Goal: Information Seeking & Learning: Learn about a topic

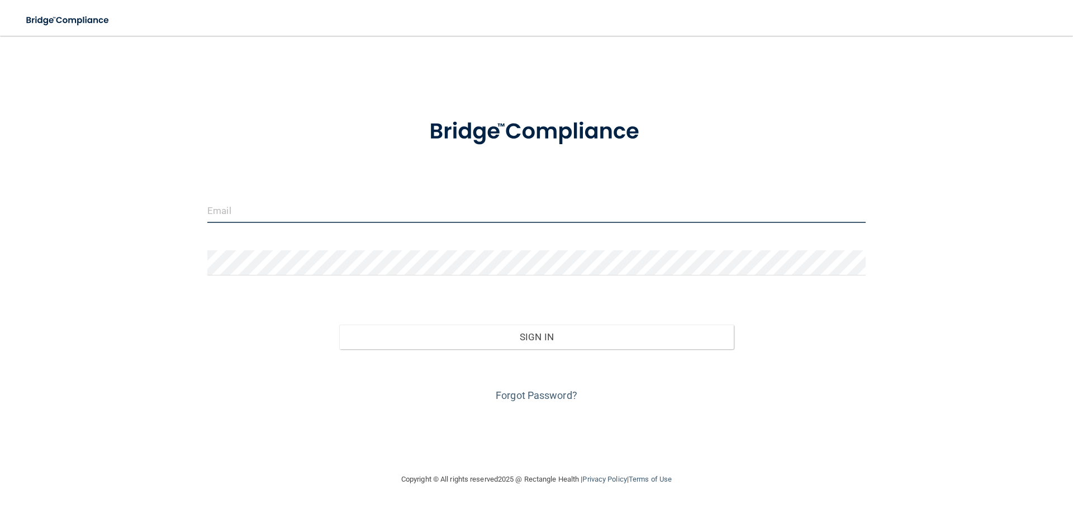
click at [283, 209] on input "email" at bounding box center [536, 210] width 658 height 25
click at [559, 388] on div "Forgot Password?" at bounding box center [536, 377] width 675 height 56
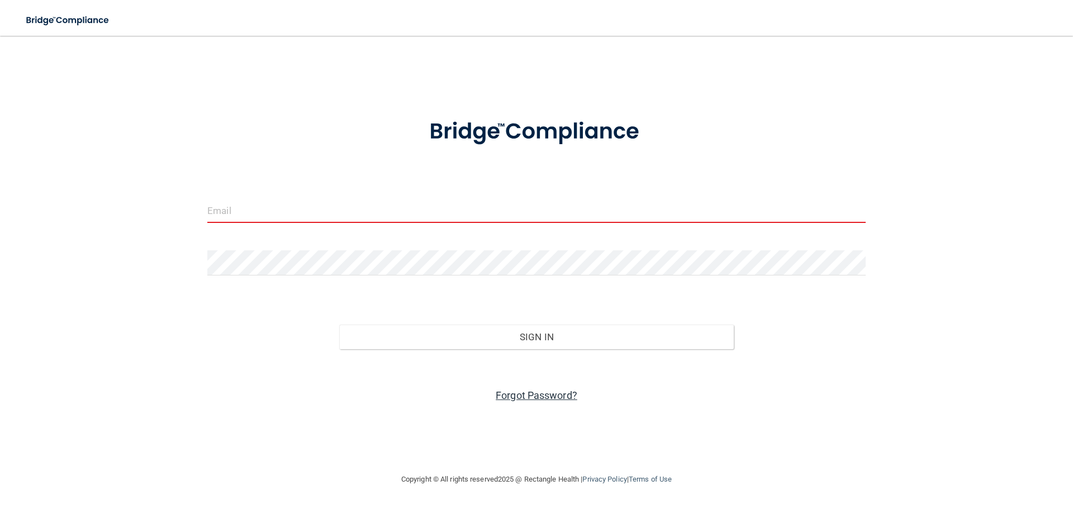
click at [558, 391] on link "Forgot Password?" at bounding box center [537, 395] width 82 height 12
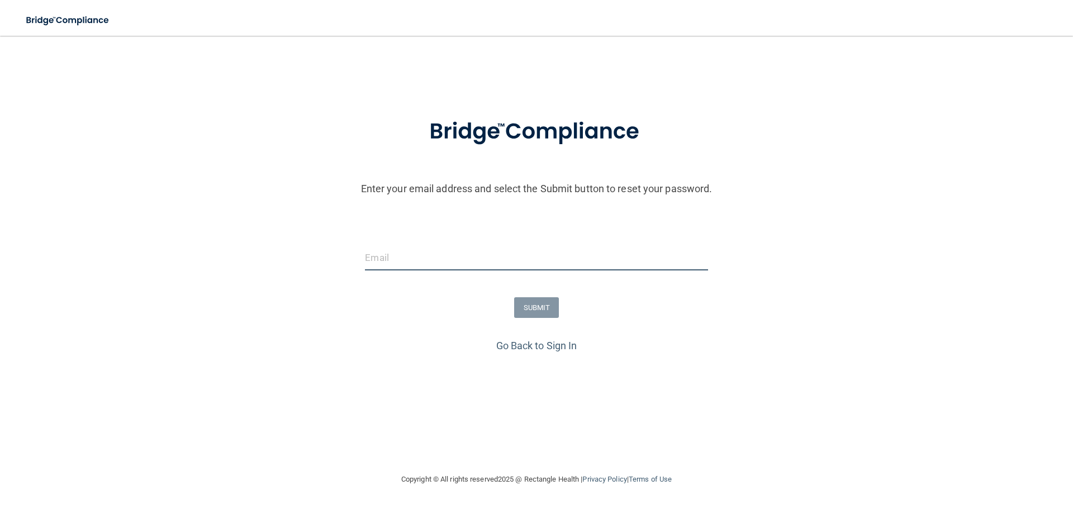
click at [445, 256] on input "email" at bounding box center [536, 257] width 343 height 25
type input "shauna@landermed.com"
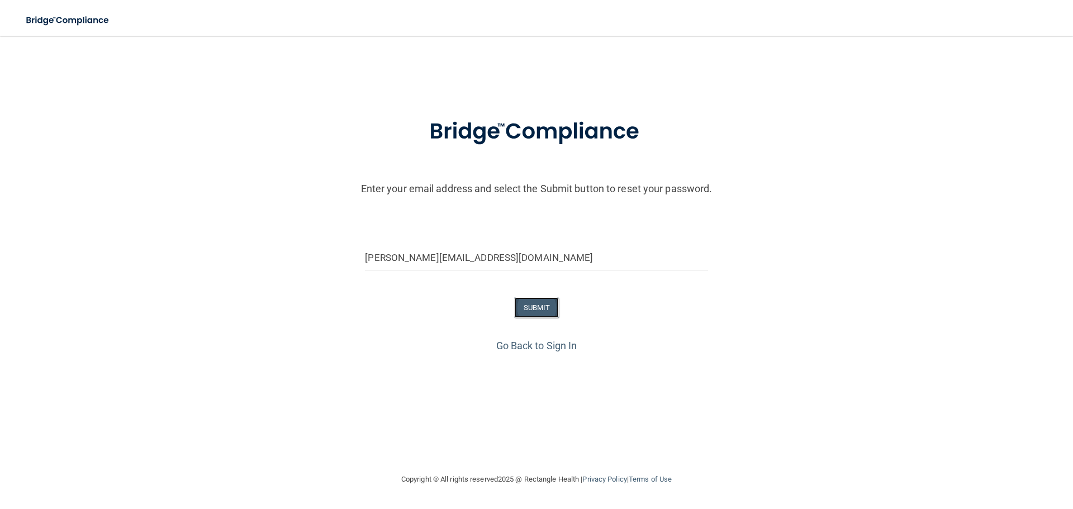
click at [527, 310] on button "SUBMIT" at bounding box center [536, 307] width 45 height 21
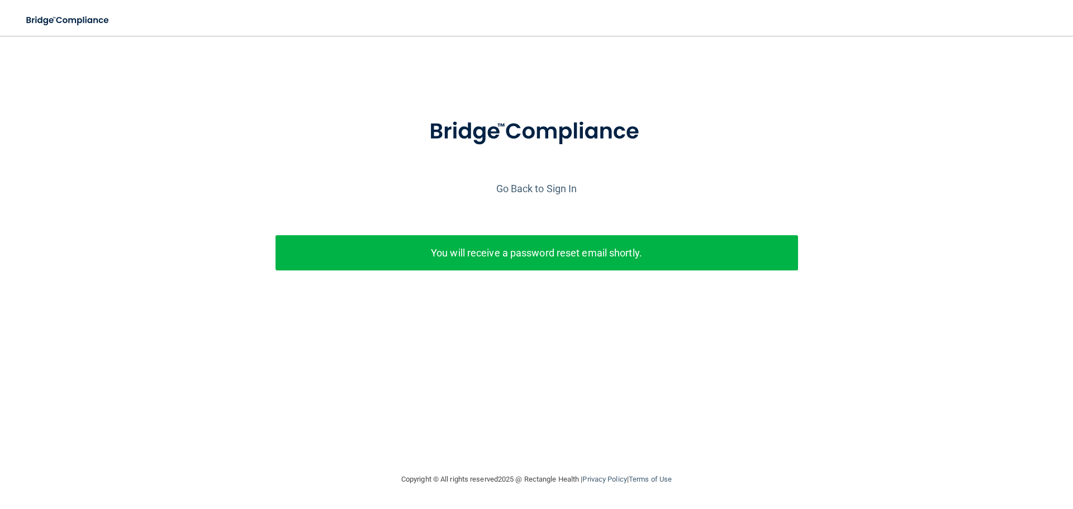
click at [601, 259] on p "You will receive a password reset email shortly." at bounding box center [537, 253] width 506 height 18
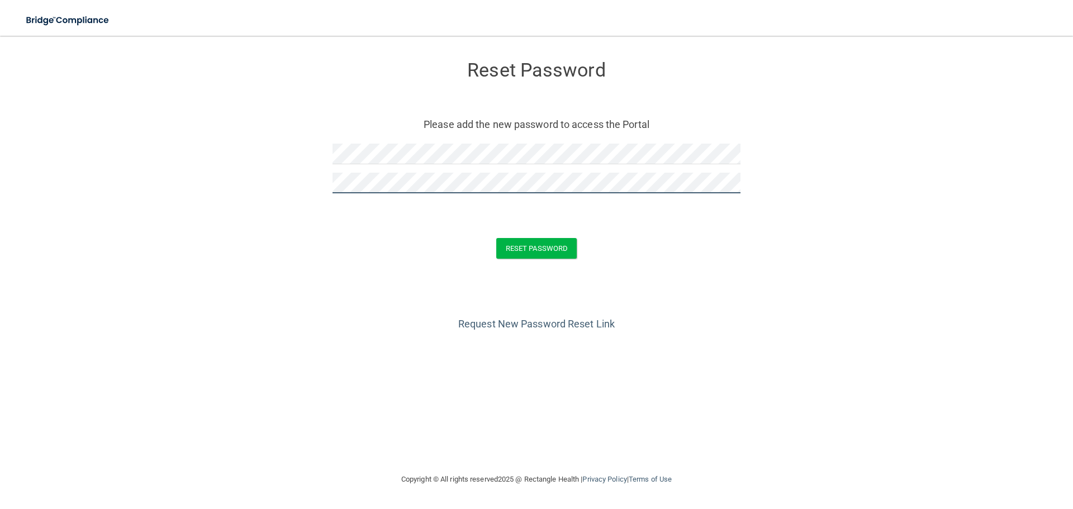
click at [496, 238] on button "Reset Password" at bounding box center [536, 248] width 80 height 21
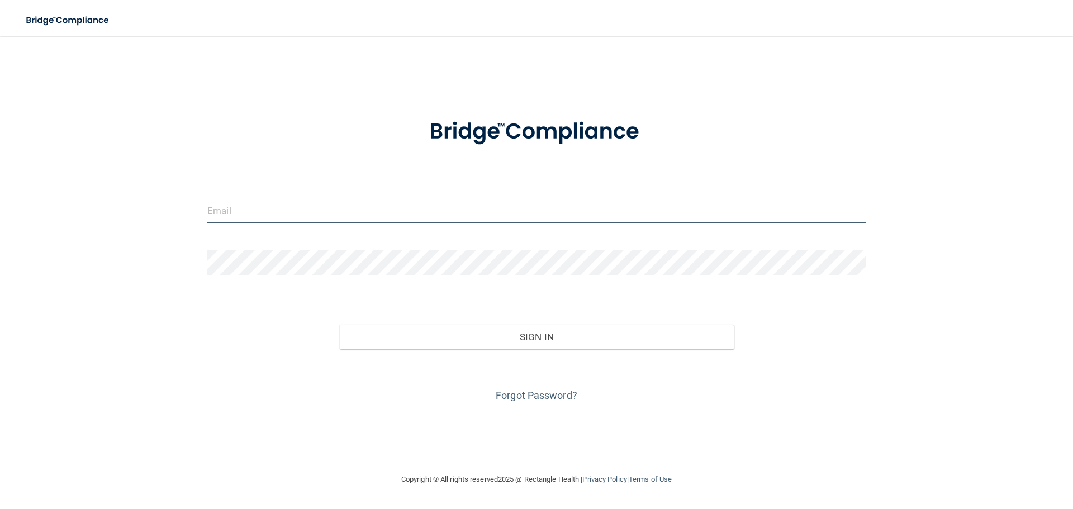
click at [306, 210] on input "email" at bounding box center [536, 210] width 658 height 25
click at [344, 216] on input "email" at bounding box center [536, 210] width 658 height 25
type input "shauna@landermed.com"
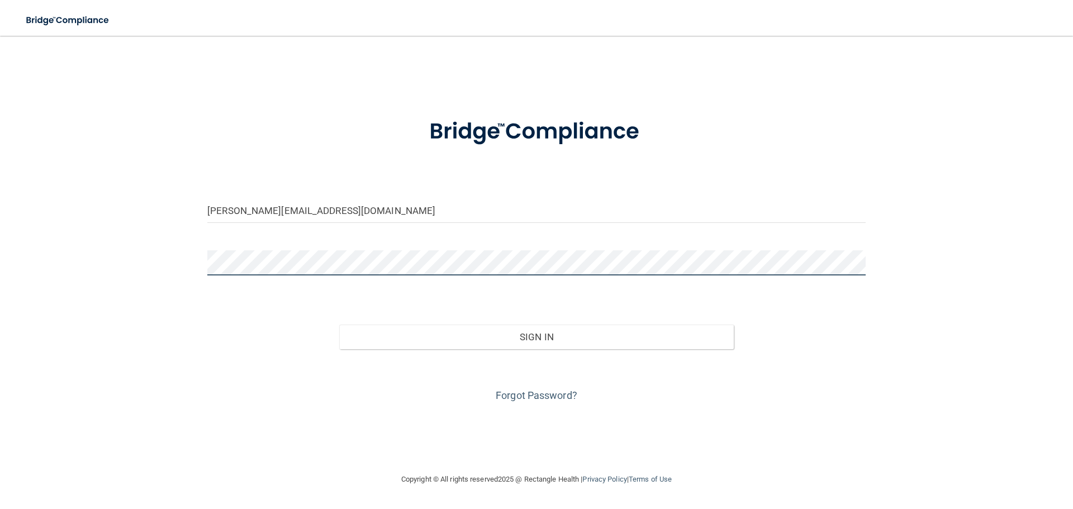
click at [339, 325] on button "Sign In" at bounding box center [536, 337] width 395 height 25
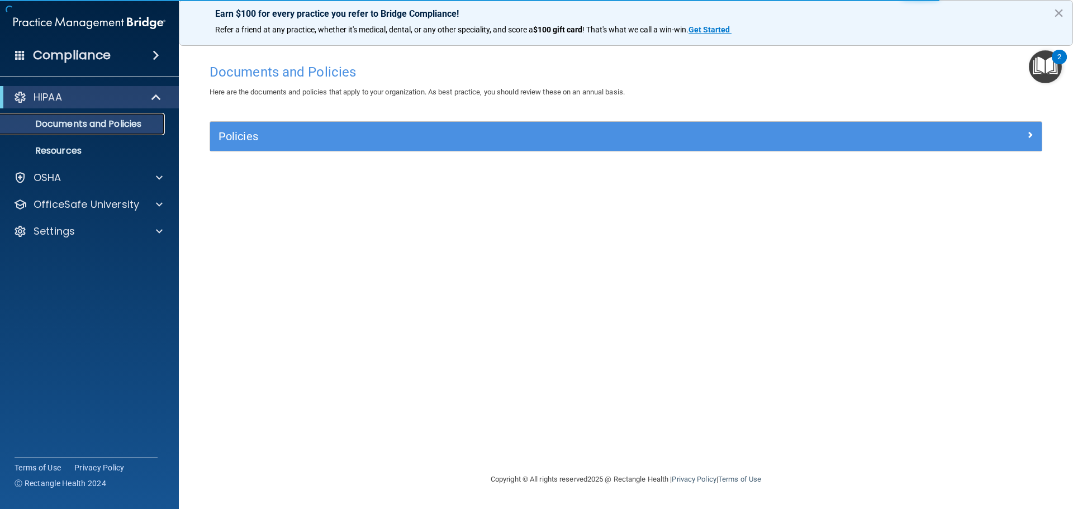
click at [111, 126] on p "Documents and Policies" at bounding box center [83, 123] width 153 height 11
drag, startPoint x: 234, startPoint y: 126, endPoint x: 252, endPoint y: 137, distance: 21.3
click at [239, 133] on div "Policies" at bounding box center [625, 136] width 831 height 29
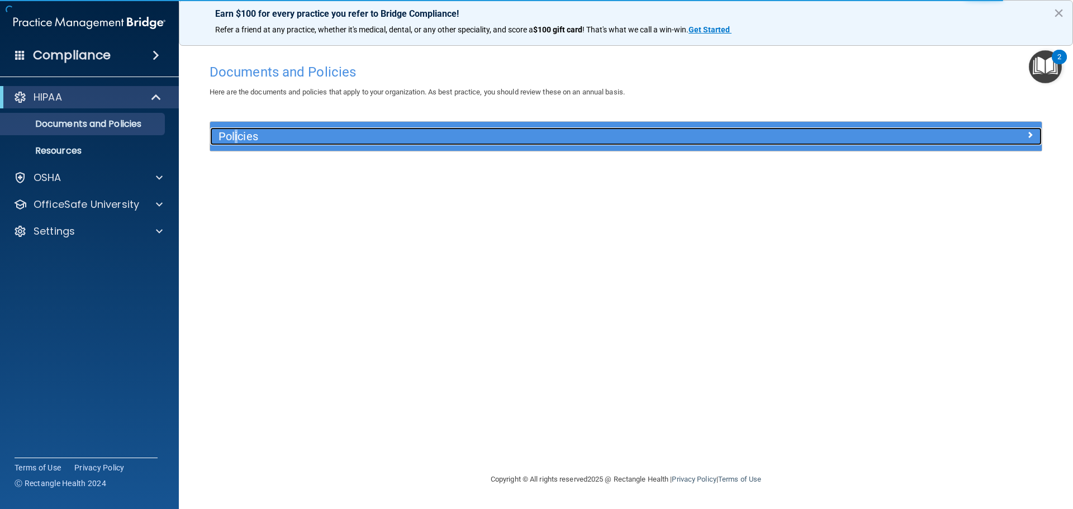
click at [252, 137] on h5 "Policies" at bounding box center [521, 136] width 607 height 12
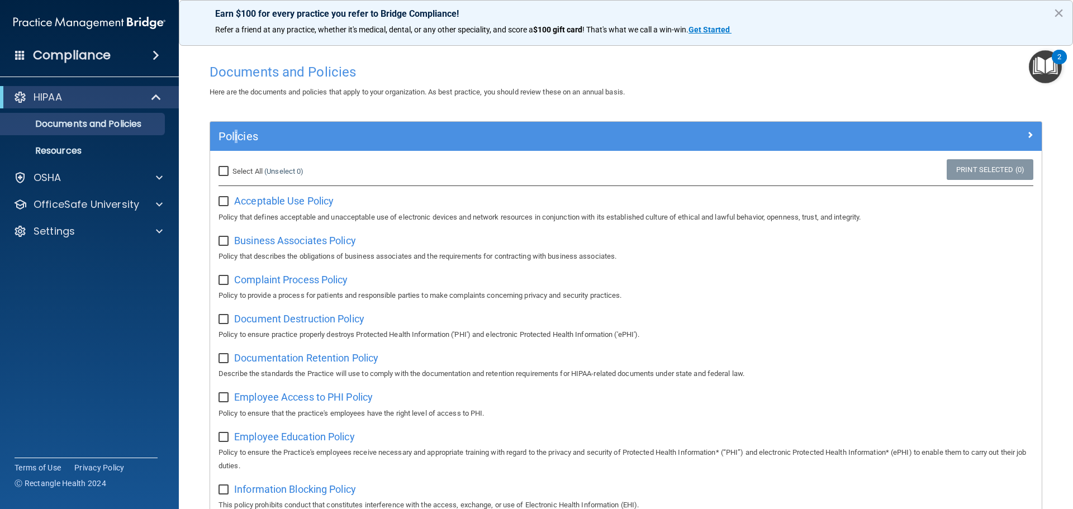
drag, startPoint x: 226, startPoint y: 171, endPoint x: 239, endPoint y: 171, distance: 13.4
click at [226, 170] on input "Select All (Unselect 0) Unselect All" at bounding box center [224, 171] width 13 height 9
checkbox input "true"
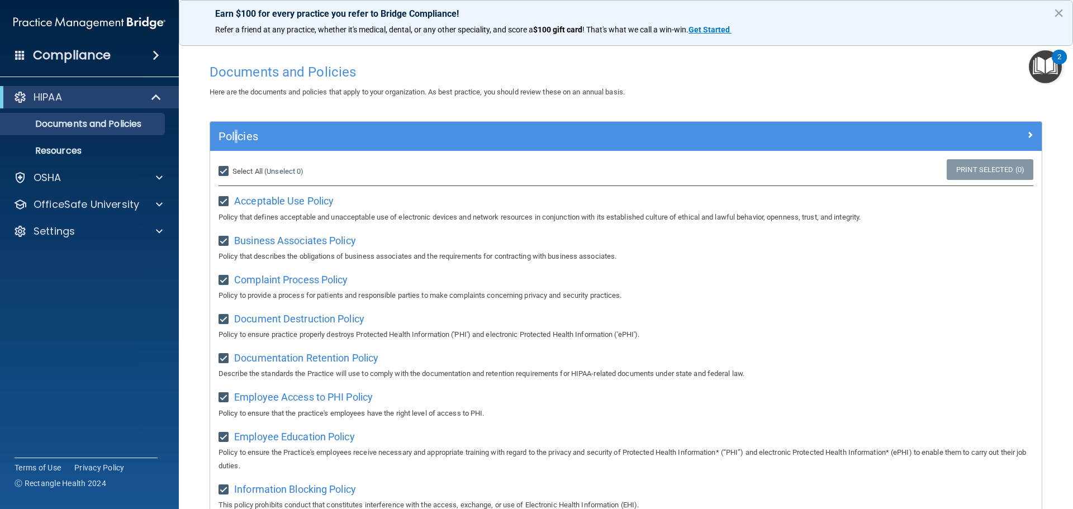
checkbox input "true"
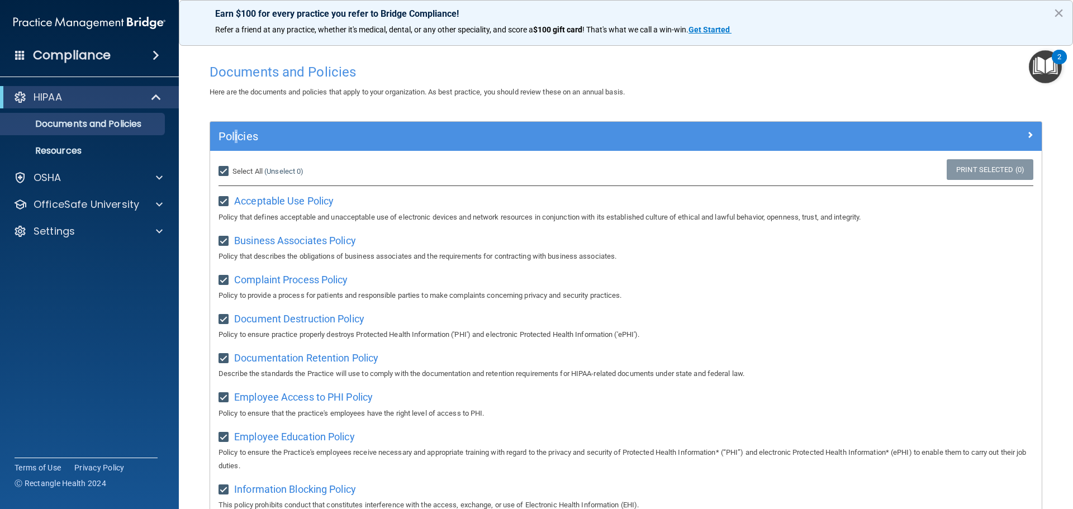
checkbox input "true"
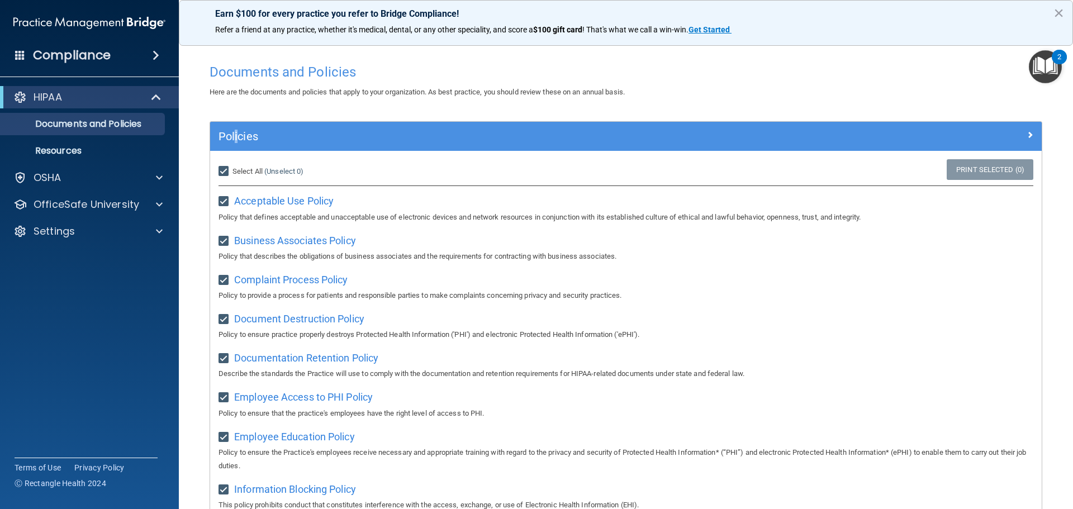
checkbox input "true"
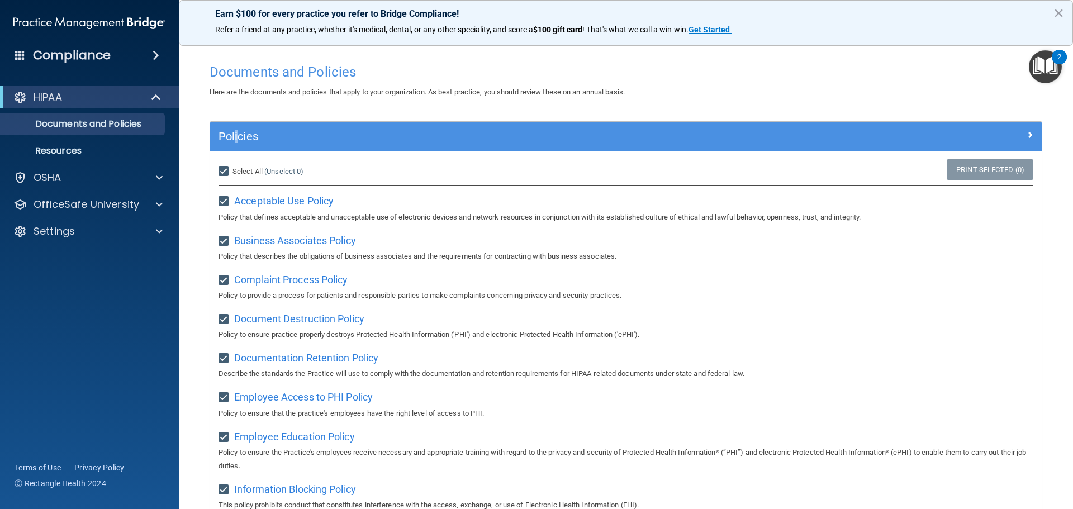
checkbox input "true"
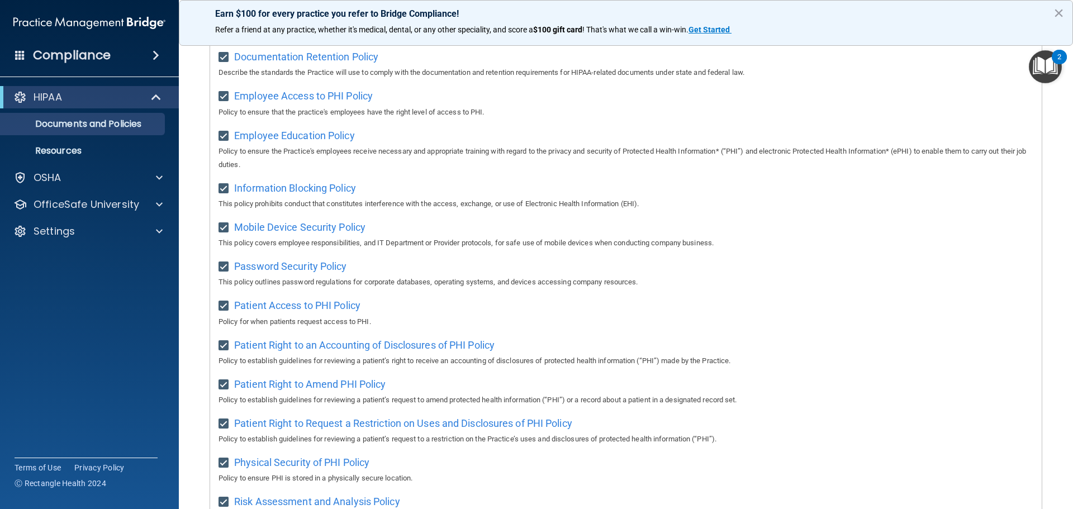
scroll to position [335, 0]
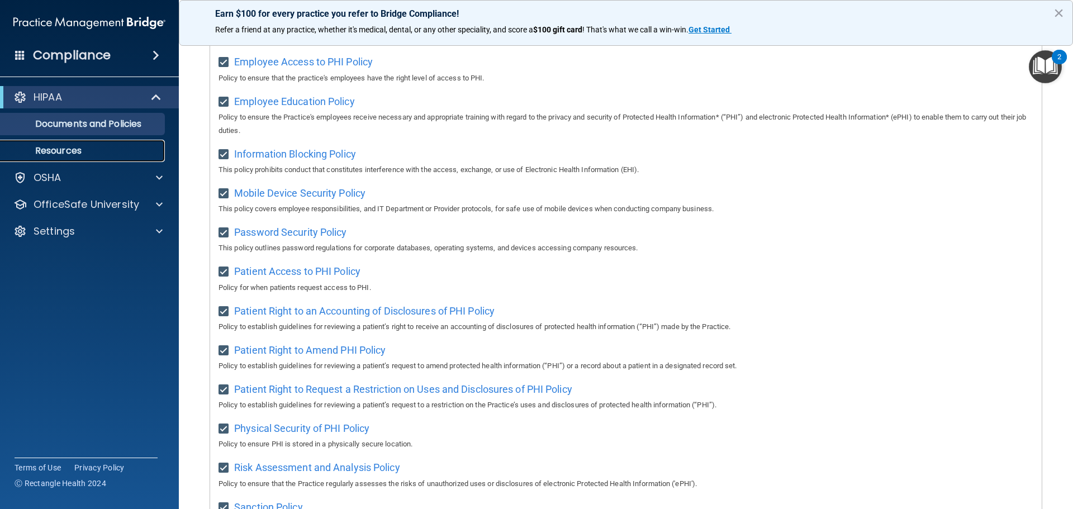
click at [61, 152] on p "Resources" at bounding box center [83, 150] width 153 height 11
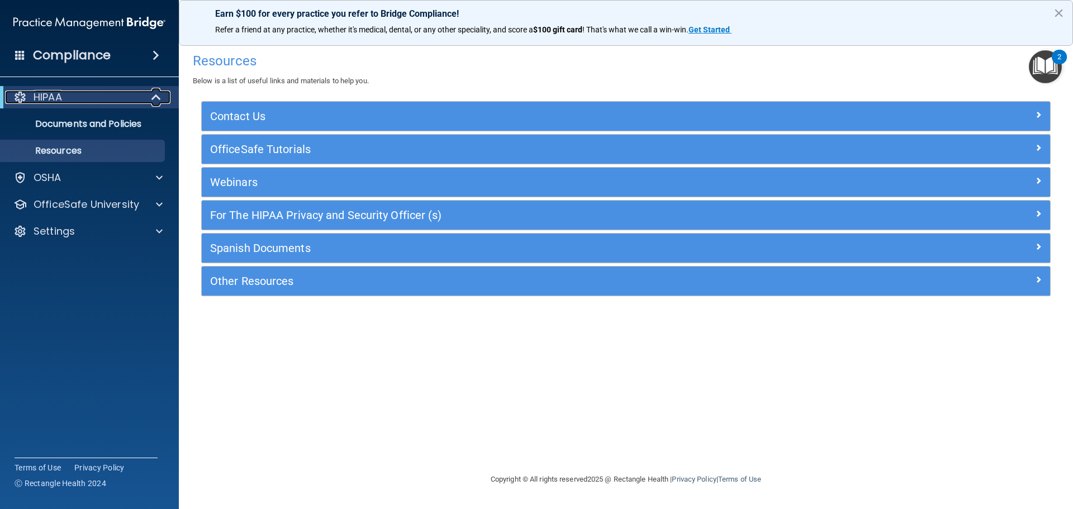
click at [139, 96] on div "HIPAA" at bounding box center [74, 97] width 138 height 13
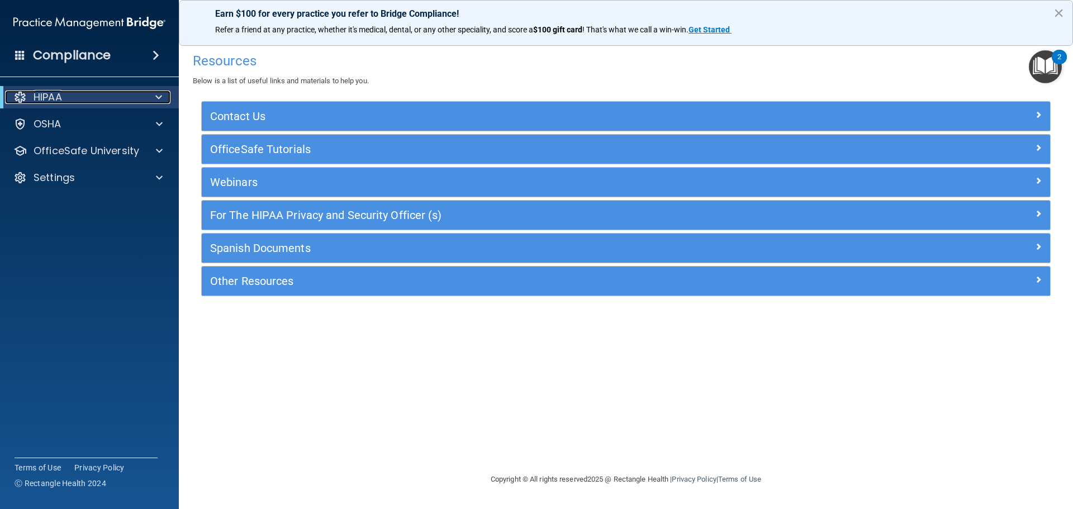
click at [137, 96] on div "HIPAA" at bounding box center [74, 97] width 138 height 13
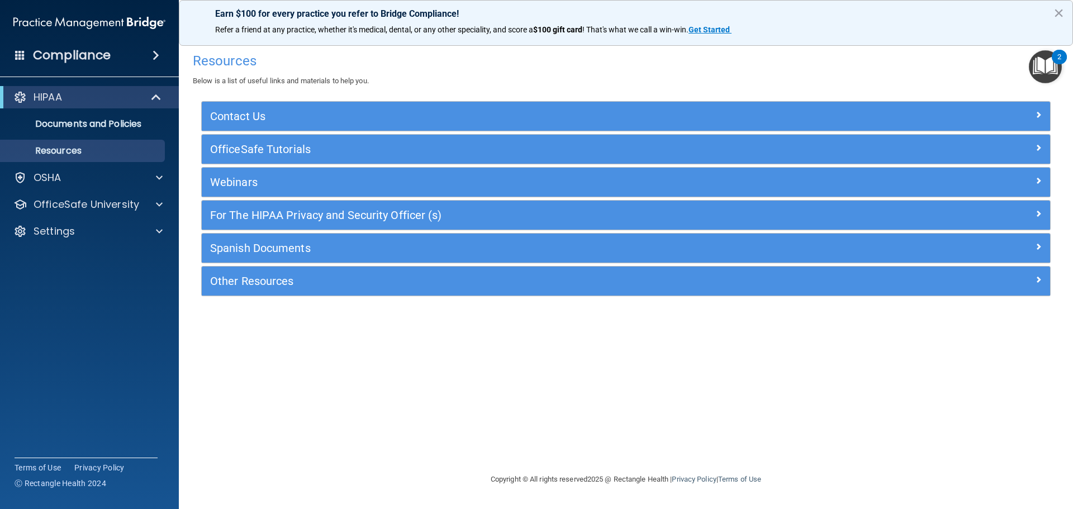
click at [131, 57] on div "Compliance" at bounding box center [89, 55] width 179 height 25
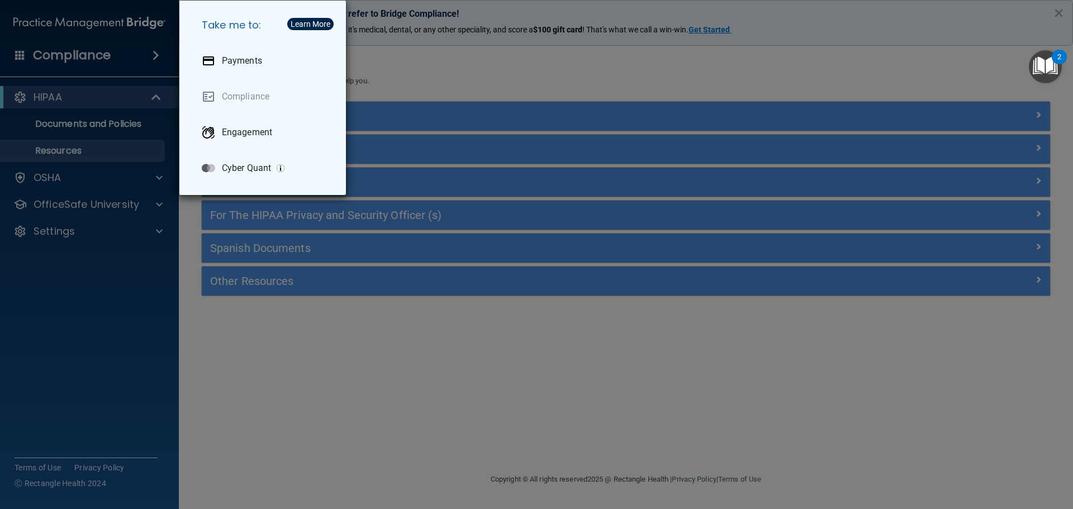
click at [114, 132] on div "Take me to: Payments Compliance Engagement Cyber Quant" at bounding box center [536, 254] width 1073 height 509
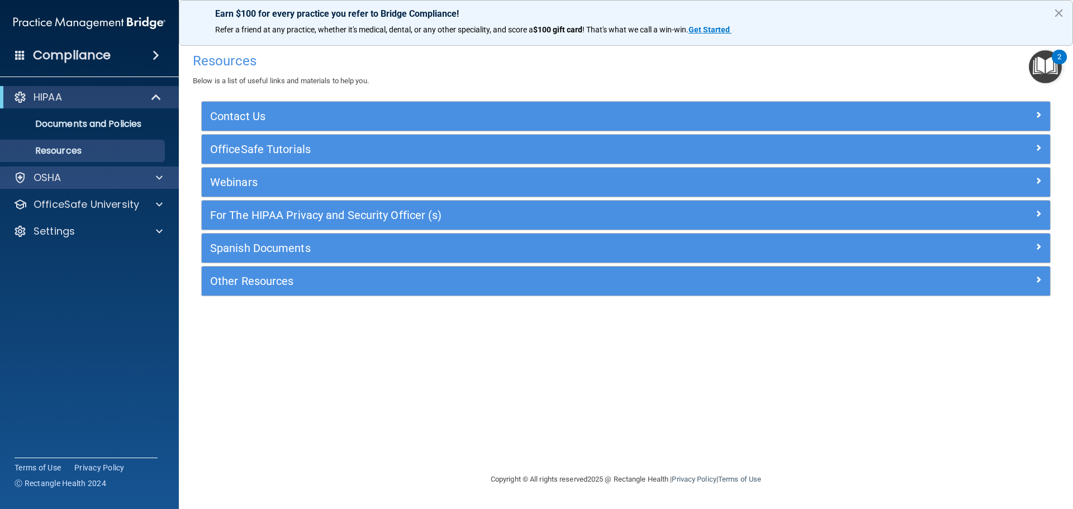
click at [91, 186] on div "OSHA" at bounding box center [89, 178] width 179 height 22
click at [88, 183] on div "OSHA" at bounding box center [74, 177] width 139 height 13
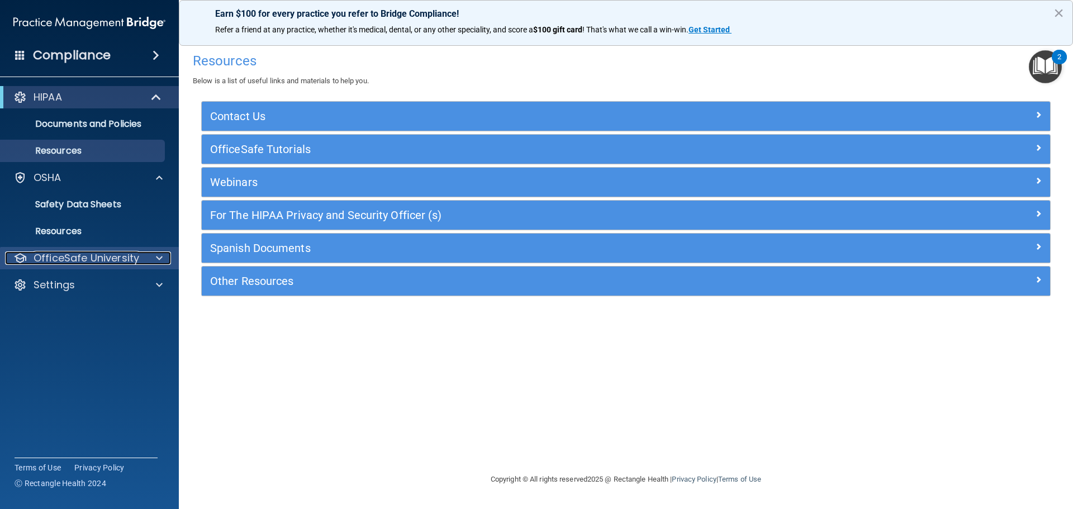
click at [89, 256] on p "OfficeSafe University" at bounding box center [87, 257] width 106 height 13
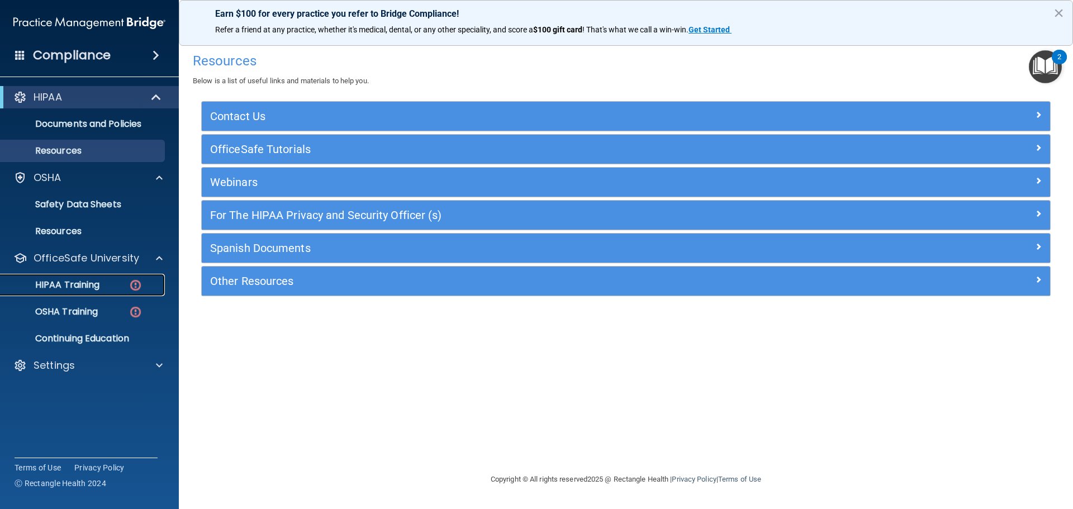
click at [92, 281] on p "HIPAA Training" at bounding box center [53, 284] width 92 height 11
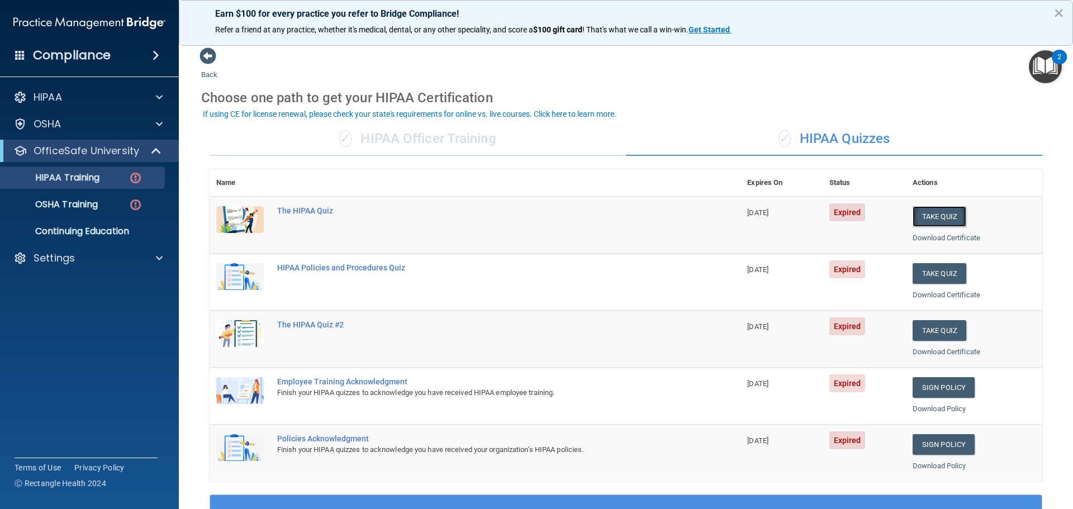
click at [927, 217] on button "Take Quiz" at bounding box center [939, 216] width 54 height 21
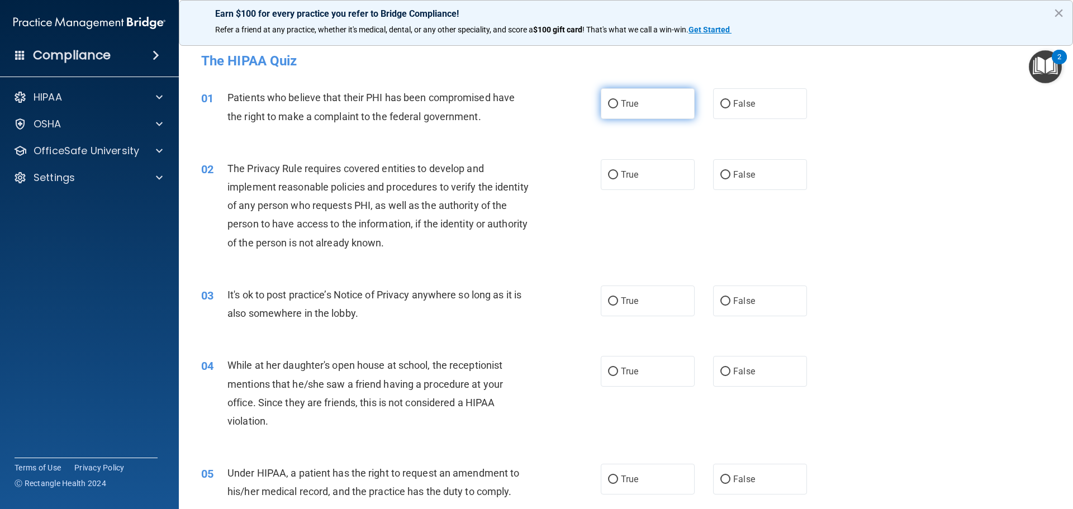
click at [629, 100] on span "True" at bounding box center [629, 103] width 17 height 11
click at [618, 100] on input "True" at bounding box center [613, 104] width 10 height 8
radio input "true"
click at [648, 165] on label "True" at bounding box center [648, 174] width 94 height 31
click at [618, 171] on input "True" at bounding box center [613, 175] width 10 height 8
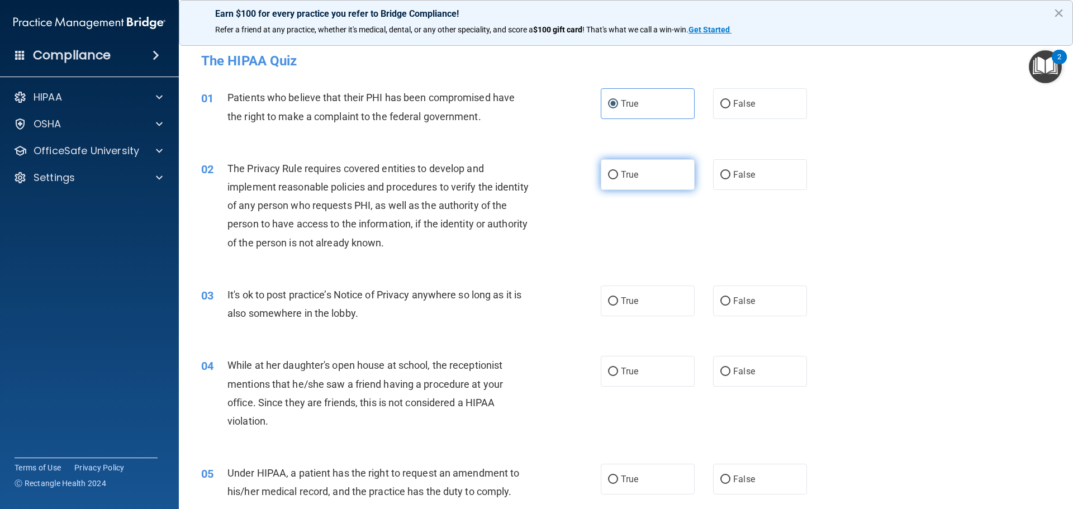
radio input "true"
click at [648, 313] on label "True" at bounding box center [648, 301] width 94 height 31
click at [618, 306] on input "True" at bounding box center [613, 301] width 10 height 8
radio input "true"
click at [713, 379] on label "False" at bounding box center [760, 371] width 94 height 31
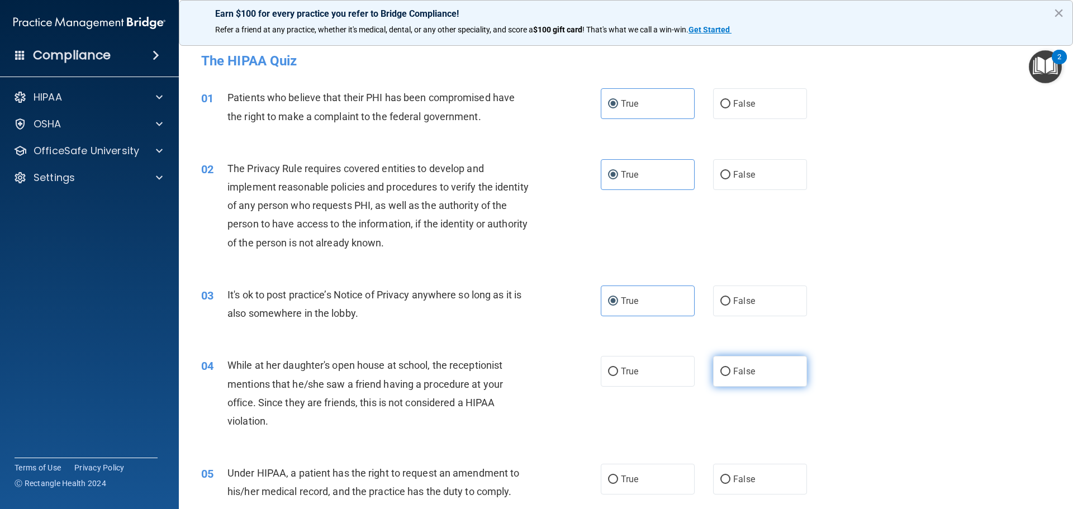
click at [720, 376] on input "False" at bounding box center [725, 372] width 10 height 8
radio input "true"
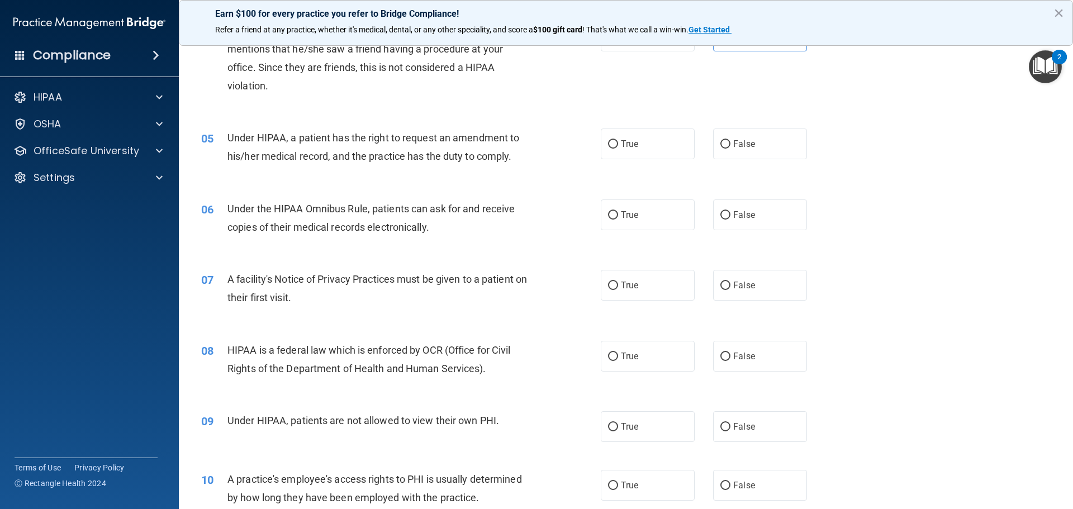
scroll to position [391, 0]
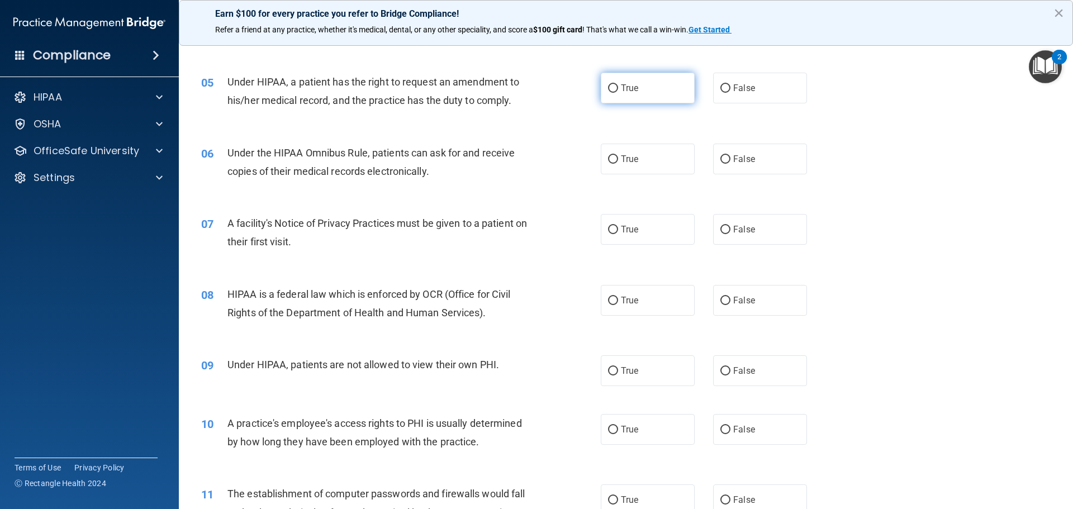
click at [631, 85] on span "True" at bounding box center [629, 88] width 17 height 11
click at [618, 85] on input "True" at bounding box center [613, 88] width 10 height 8
radio input "true"
click at [653, 160] on label "True" at bounding box center [648, 159] width 94 height 31
click at [618, 160] on input "True" at bounding box center [613, 159] width 10 height 8
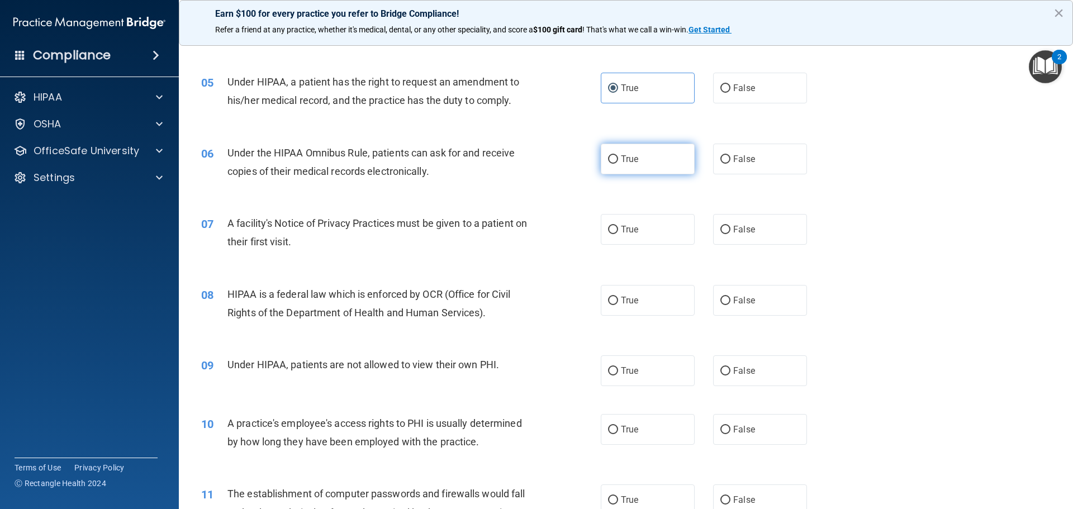
radio input "true"
click at [661, 233] on label "True" at bounding box center [648, 229] width 94 height 31
click at [618, 233] on input "True" at bounding box center [613, 230] width 10 height 8
radio input "true"
click at [652, 305] on label "True" at bounding box center [648, 300] width 94 height 31
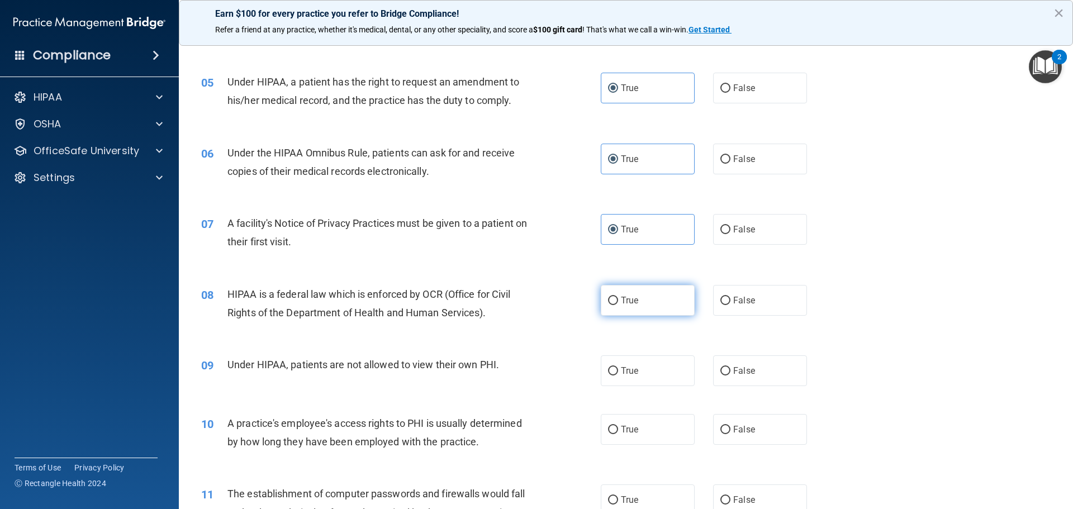
click at [618, 305] on input "True" at bounding box center [613, 301] width 10 height 8
radio input "true"
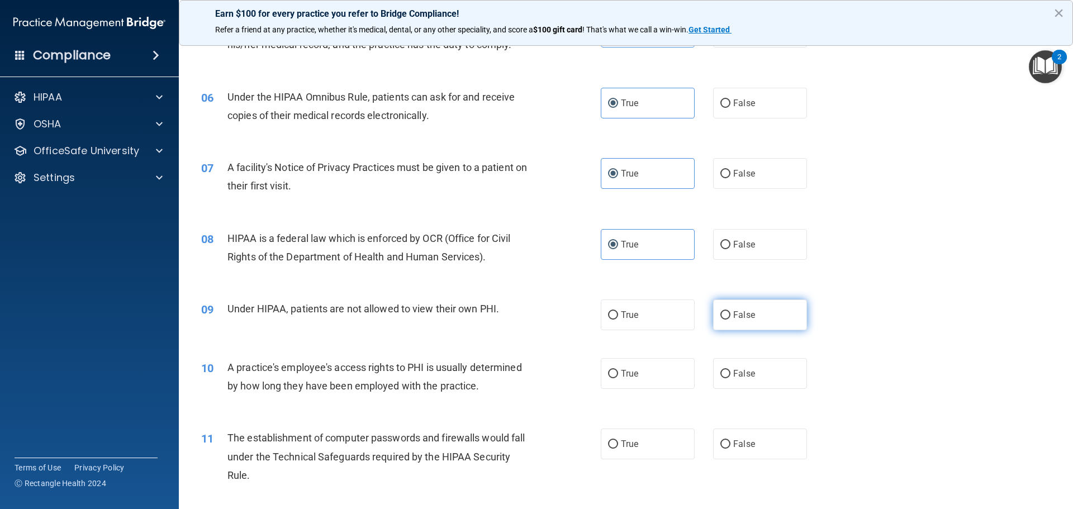
click at [726, 318] on label "False" at bounding box center [760, 314] width 94 height 31
click at [726, 318] on input "False" at bounding box center [725, 315] width 10 height 8
radio input "true"
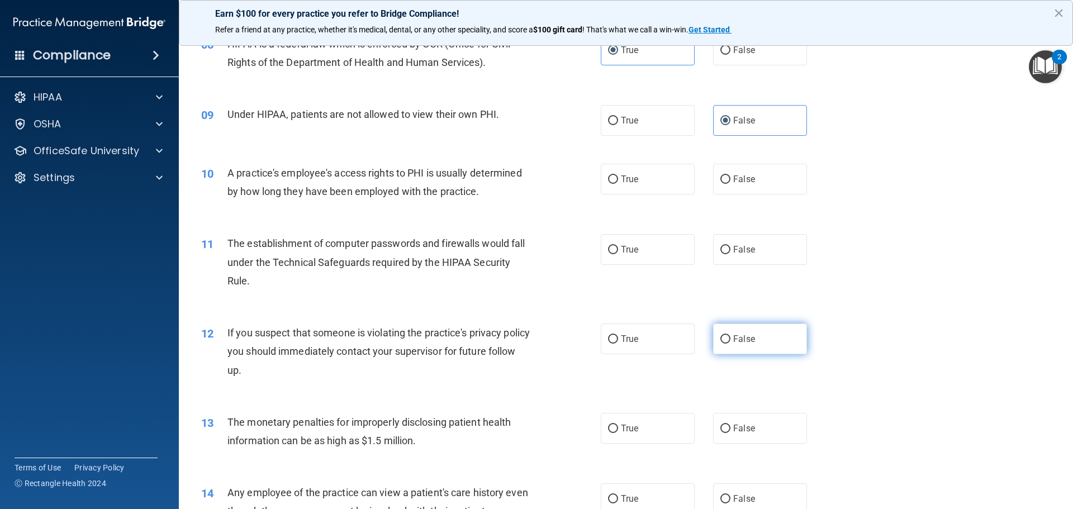
scroll to position [671, 0]
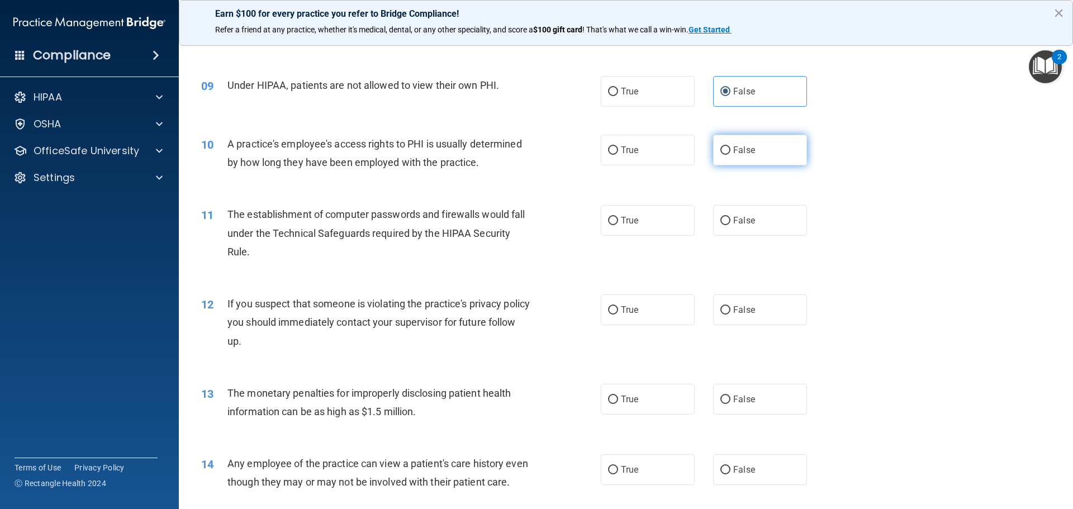
click at [735, 156] on label "False" at bounding box center [760, 150] width 94 height 31
click at [730, 155] on input "False" at bounding box center [725, 150] width 10 height 8
radio input "true"
click at [632, 232] on label "True" at bounding box center [648, 220] width 94 height 31
click at [618, 225] on input "True" at bounding box center [613, 221] width 10 height 8
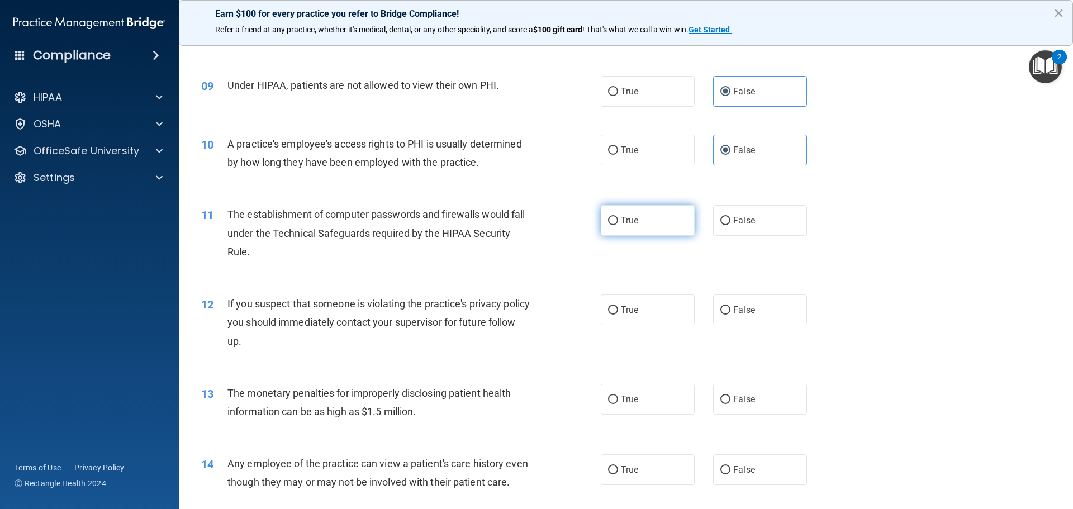
radio input "true"
click at [651, 316] on label "True" at bounding box center [648, 309] width 94 height 31
click at [618, 315] on input "True" at bounding box center [613, 310] width 10 height 8
radio input "true"
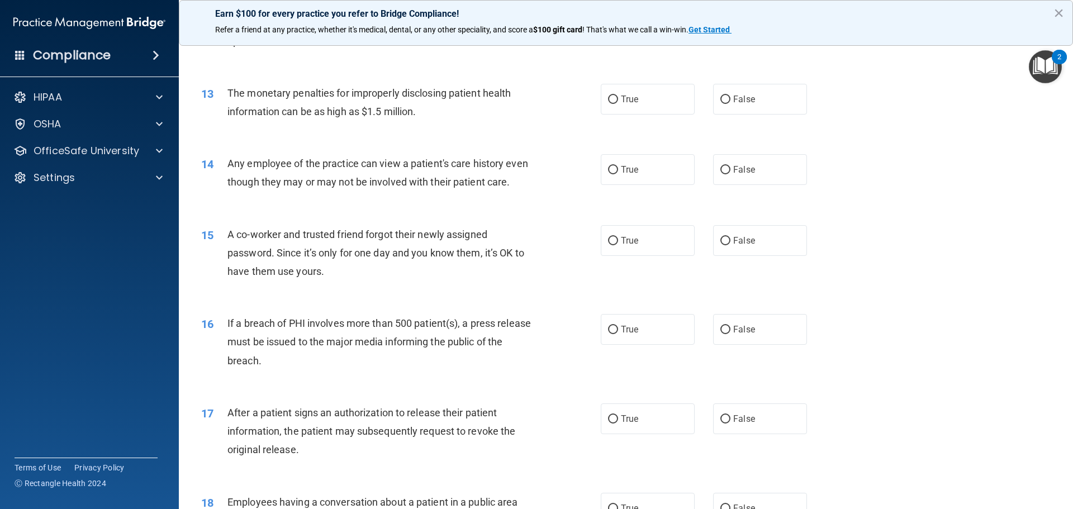
scroll to position [1006, 0]
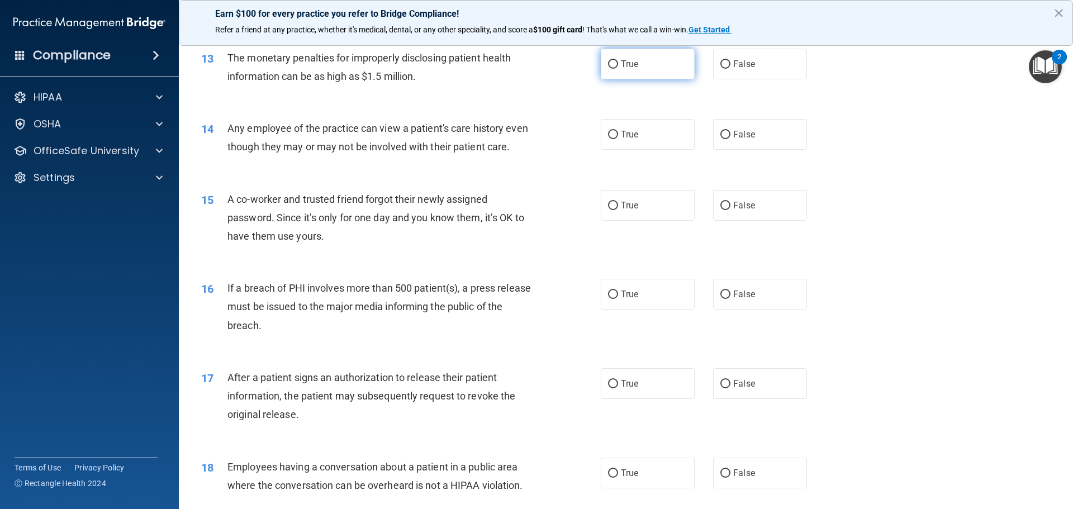
click at [622, 68] on span "True" at bounding box center [629, 64] width 17 height 11
click at [618, 68] on input "True" at bounding box center [613, 64] width 10 height 8
radio input "true"
click at [734, 139] on span "False" at bounding box center [744, 134] width 22 height 11
click at [730, 139] on input "False" at bounding box center [725, 135] width 10 height 8
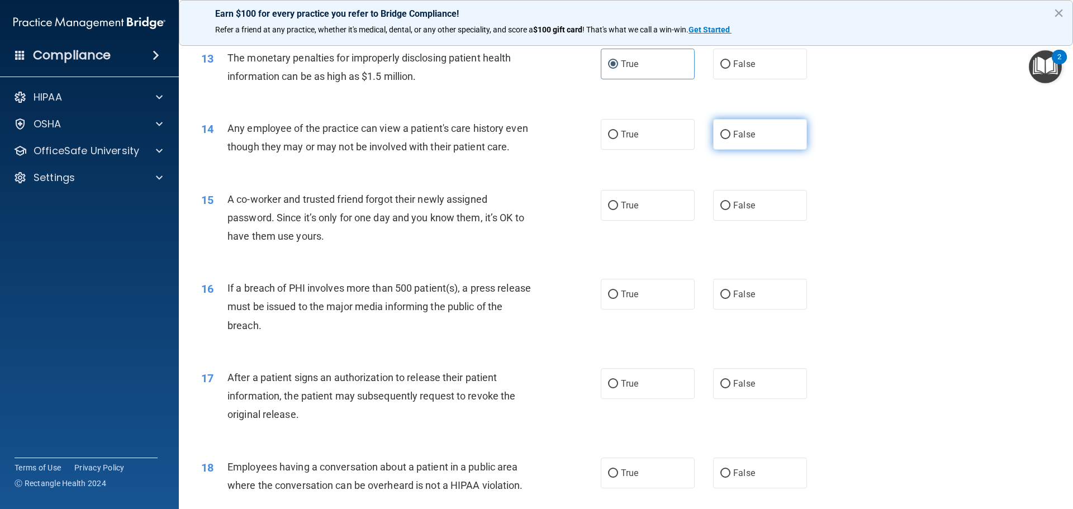
radio input "true"
click at [735, 211] on span "False" at bounding box center [744, 205] width 22 height 11
click at [730, 210] on input "False" at bounding box center [725, 206] width 10 height 8
radio input "true"
click at [636, 310] on label "True" at bounding box center [648, 294] width 94 height 31
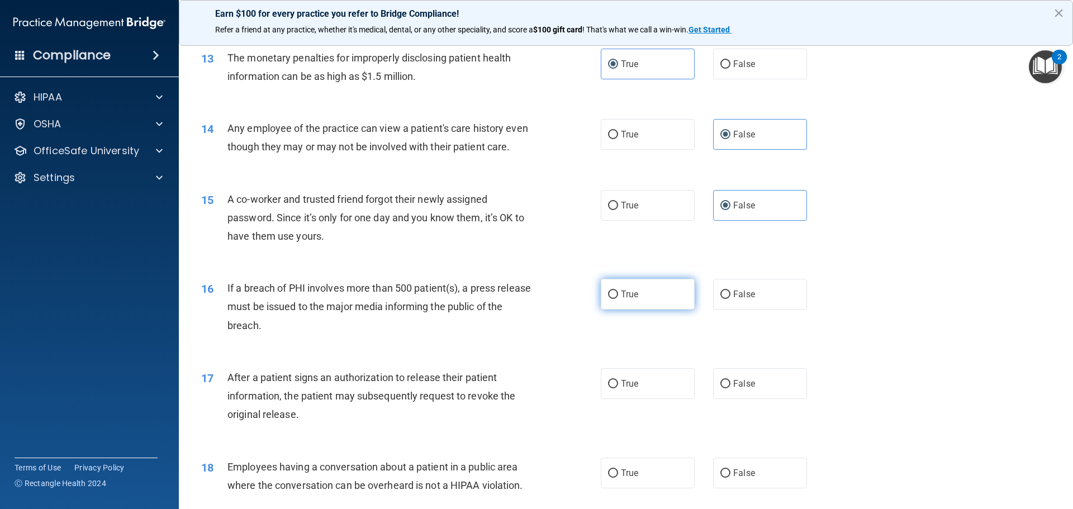
click at [618, 299] on input "True" at bounding box center [613, 295] width 10 height 8
radio input "true"
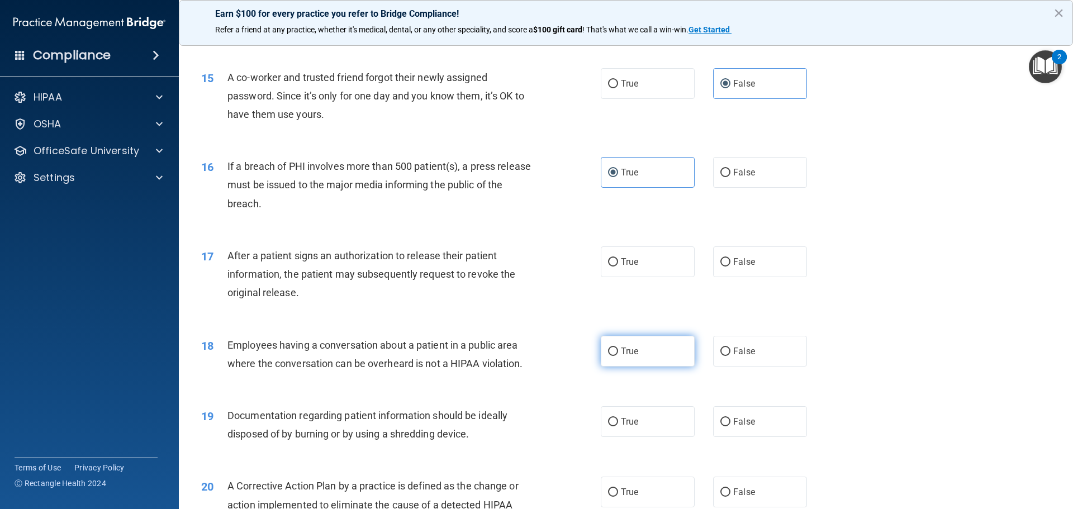
scroll to position [1173, 0]
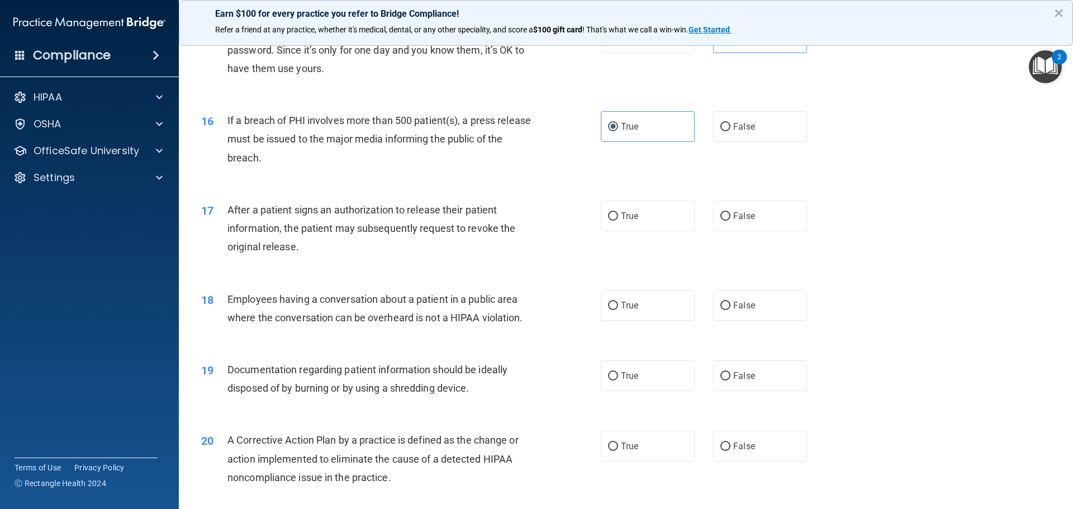
drag, startPoint x: 634, startPoint y: 237, endPoint x: 644, endPoint y: 275, distance: 40.0
click at [634, 221] on span "True" at bounding box center [629, 216] width 17 height 11
click at [618, 221] on input "True" at bounding box center [613, 216] width 10 height 8
radio input "true"
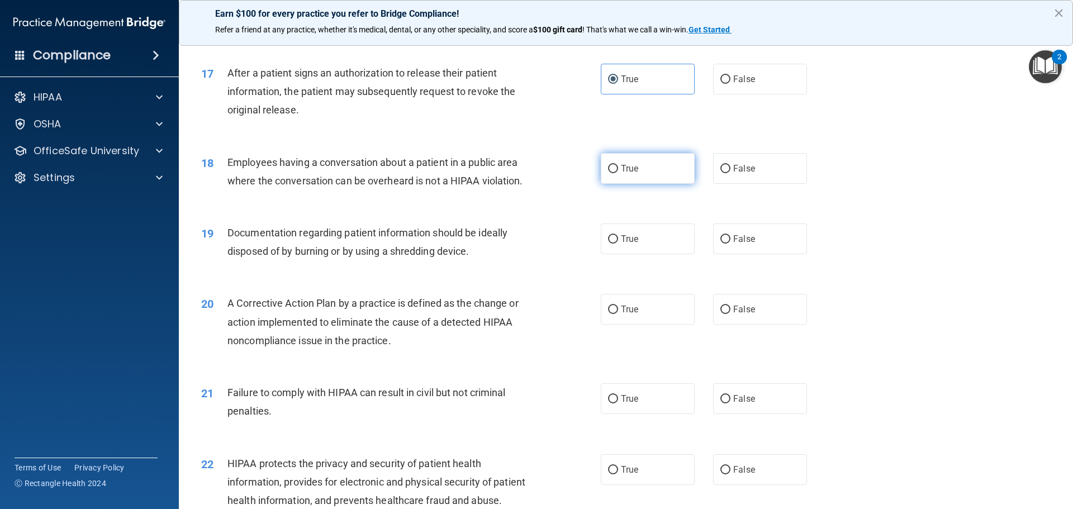
scroll to position [1341, 0]
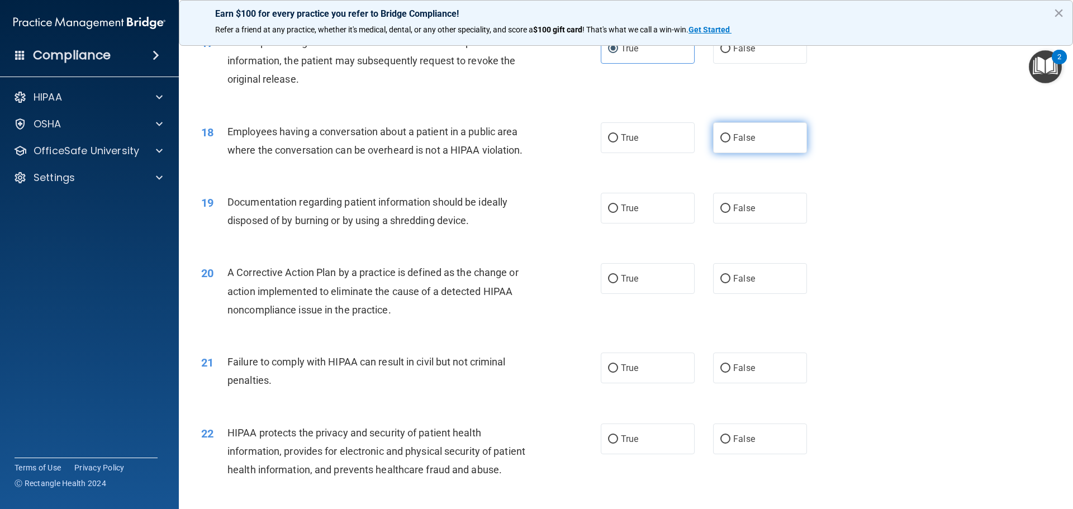
click at [766, 153] on label "False" at bounding box center [760, 137] width 94 height 31
click at [730, 142] on input "False" at bounding box center [725, 138] width 10 height 8
radio input "true"
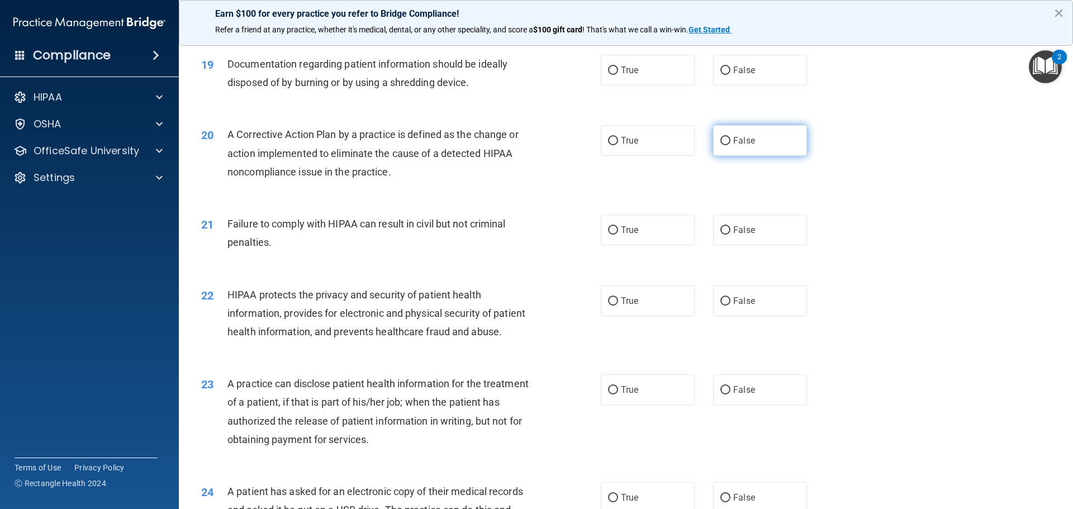
scroll to position [1509, 0]
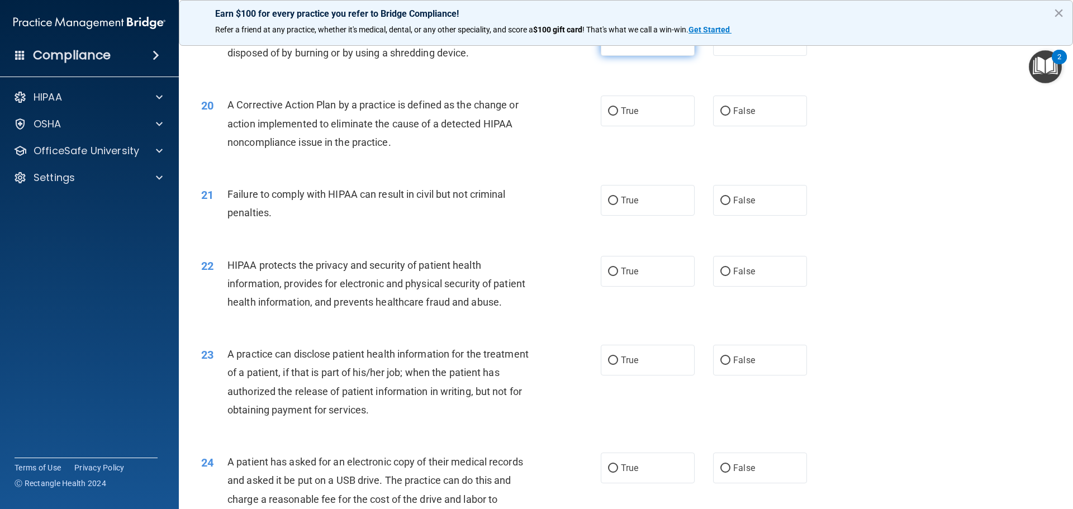
click at [631, 51] on label "True" at bounding box center [648, 40] width 94 height 31
click at [618, 45] on input "True" at bounding box center [613, 41] width 10 height 8
radio input "true"
click at [655, 126] on label "True" at bounding box center [648, 111] width 94 height 31
click at [618, 116] on input "True" at bounding box center [613, 111] width 10 height 8
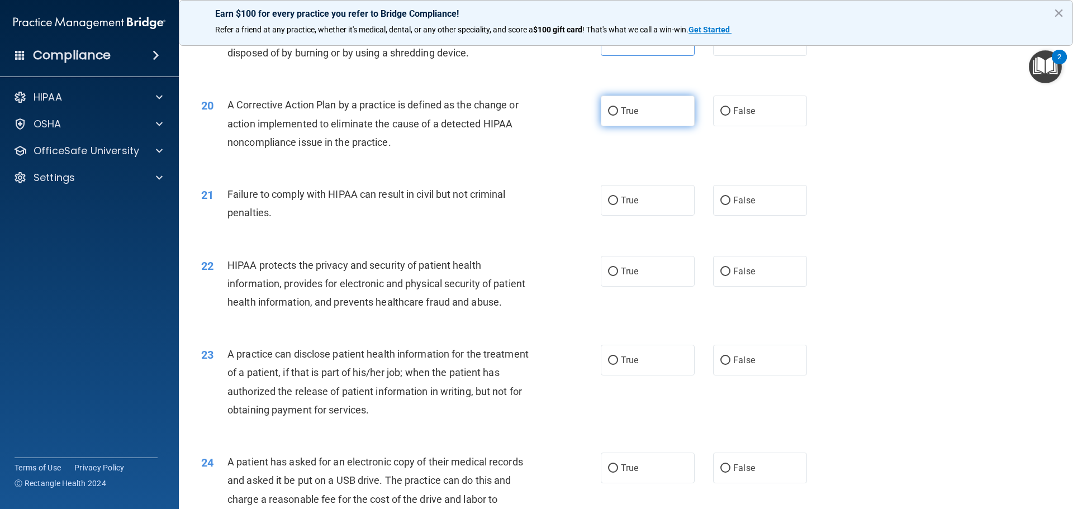
radio input "true"
click at [729, 216] on label "False" at bounding box center [760, 200] width 94 height 31
click at [729, 205] on input "False" at bounding box center [725, 201] width 10 height 8
radio input "true"
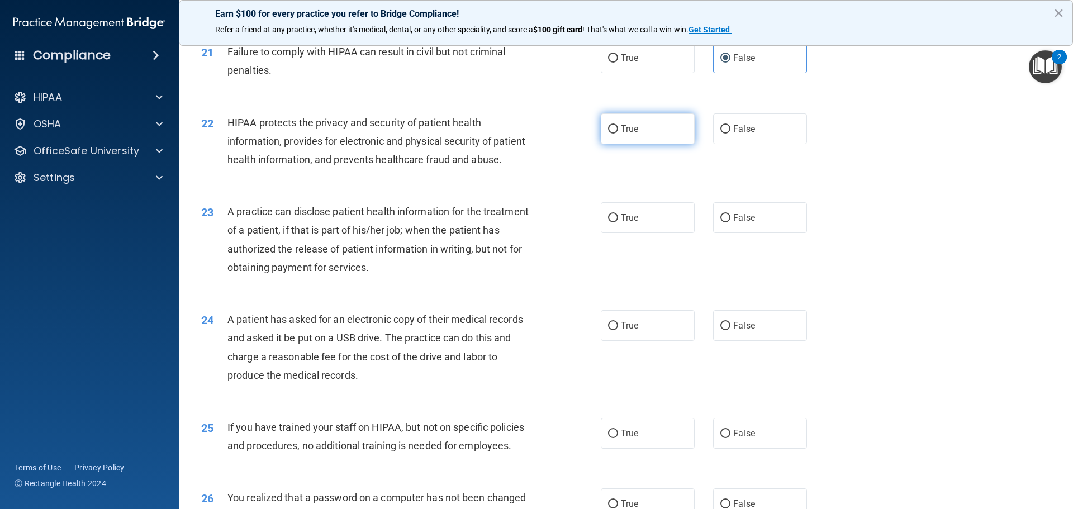
scroll to position [1676, 0]
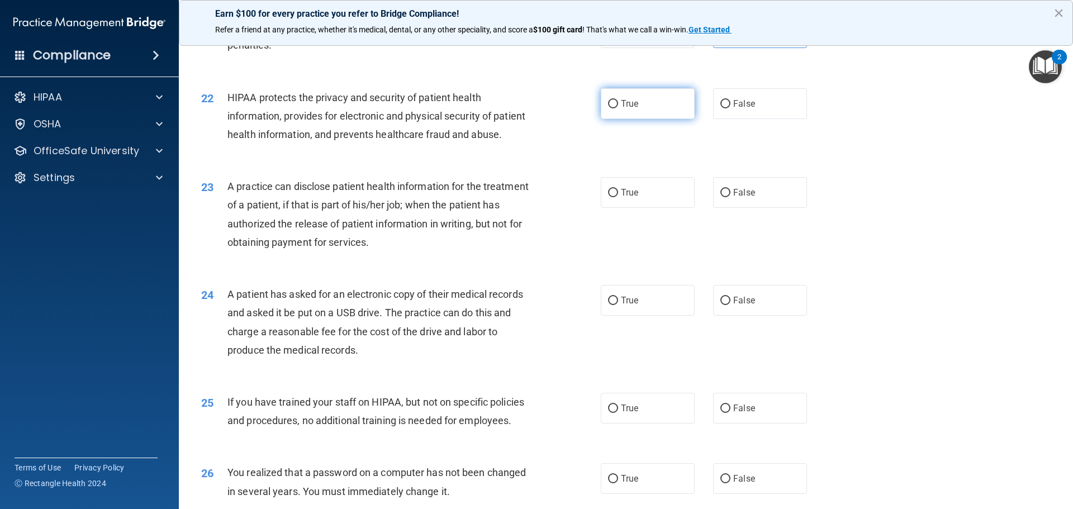
click at [639, 119] on label "True" at bounding box center [648, 103] width 94 height 31
click at [618, 108] on input "True" at bounding box center [613, 104] width 10 height 8
radio input "true"
click at [625, 208] on label "True" at bounding box center [648, 192] width 94 height 31
click at [618, 197] on input "True" at bounding box center [613, 193] width 10 height 8
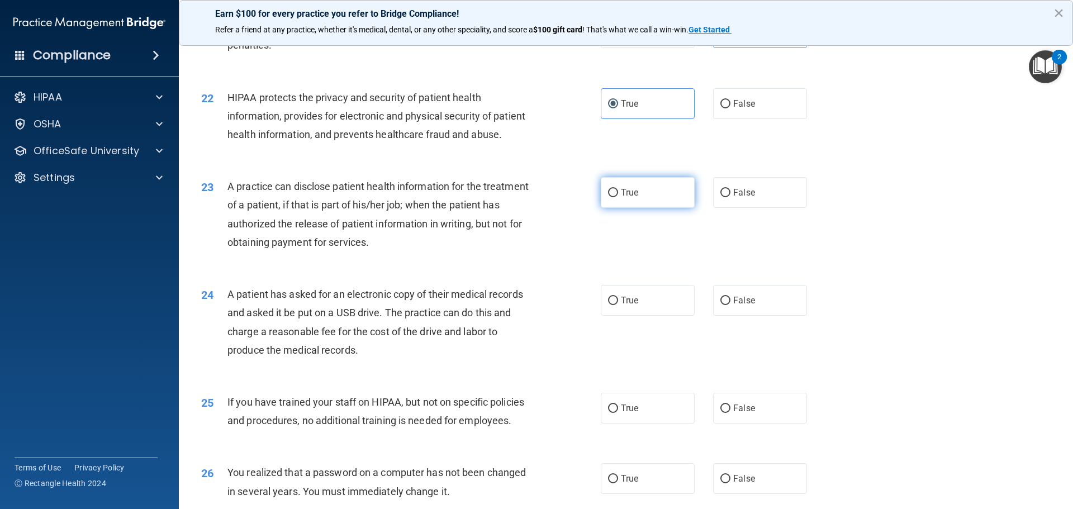
radio input "true"
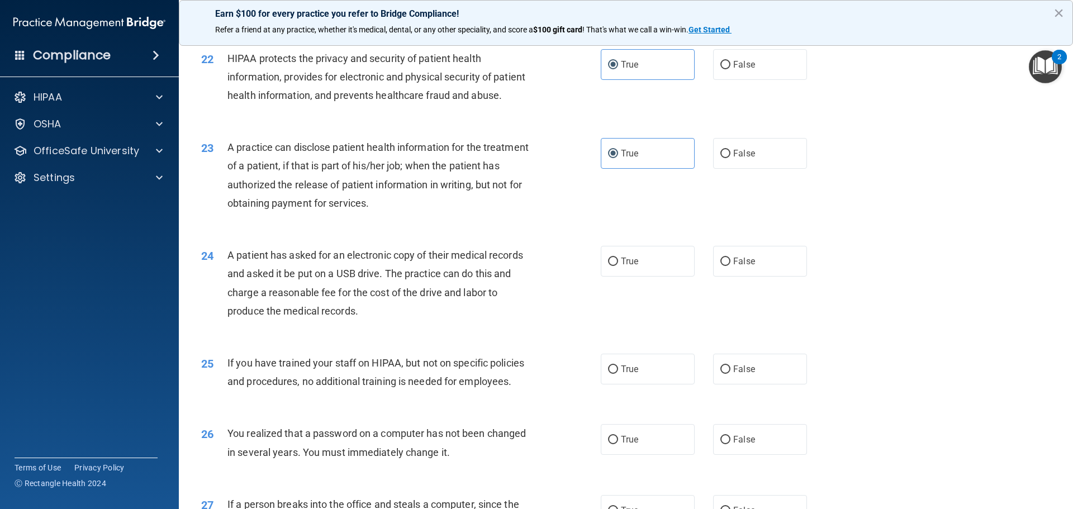
scroll to position [1788, 0]
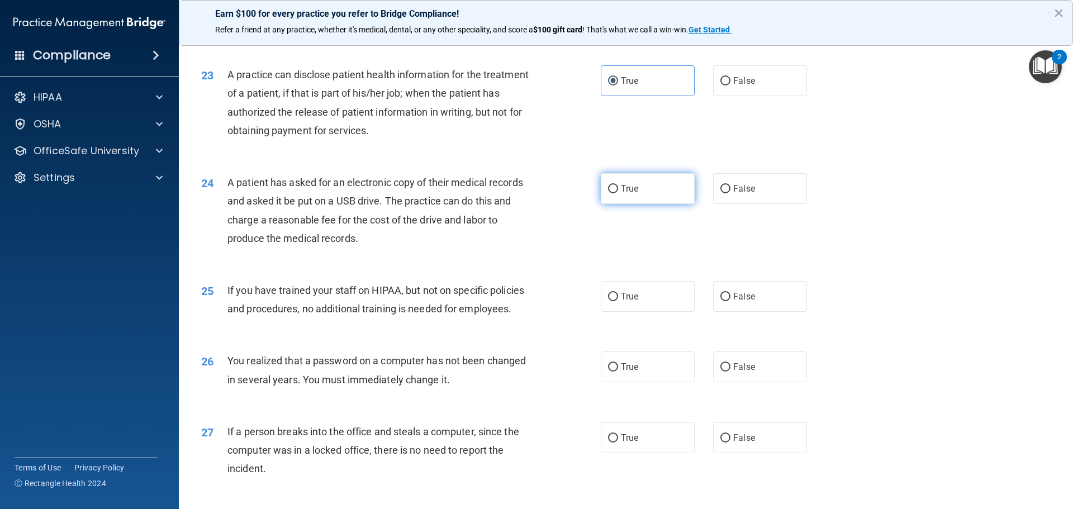
click at [633, 194] on span "True" at bounding box center [629, 188] width 17 height 11
click at [618, 193] on input "True" at bounding box center [613, 189] width 10 height 8
radio input "true"
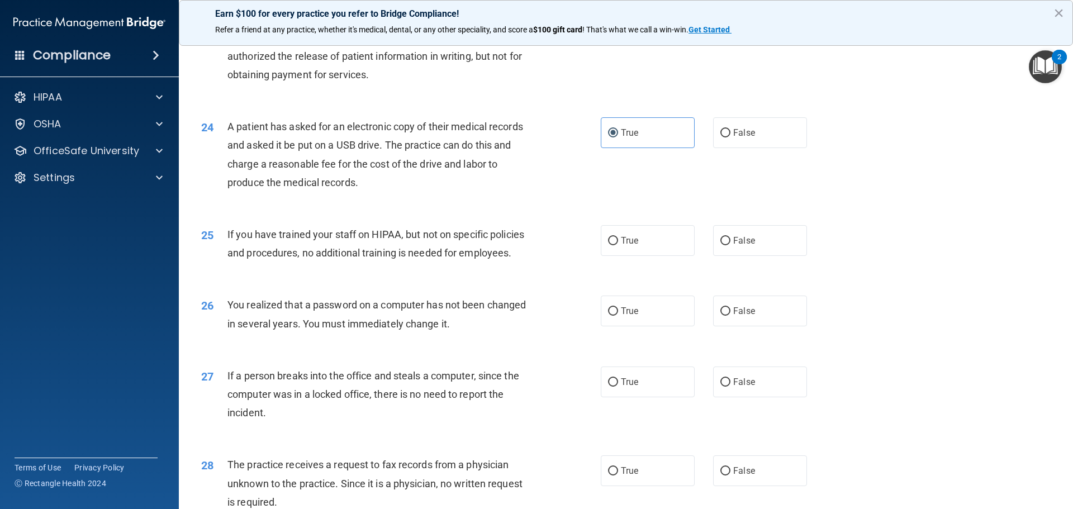
scroll to position [1900, 0]
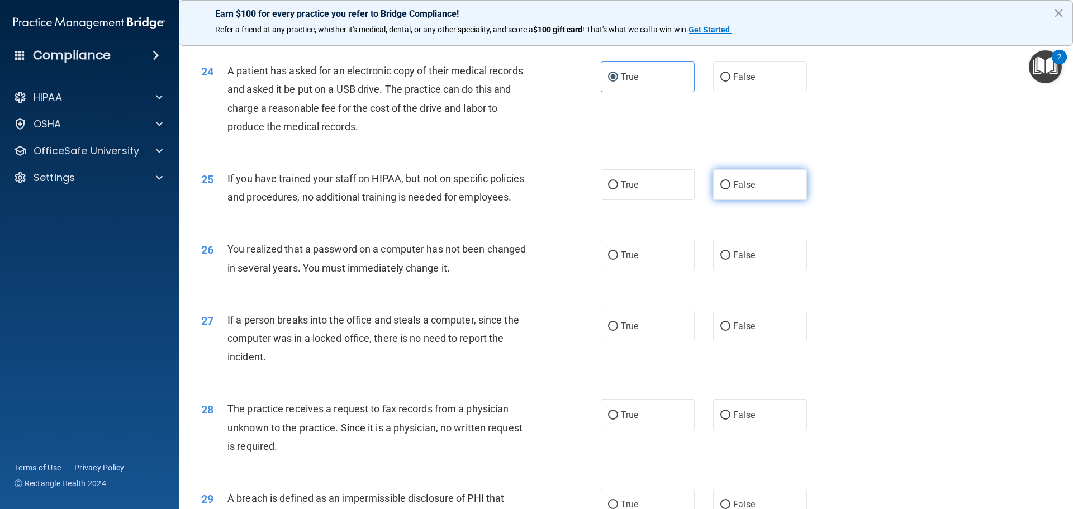
drag, startPoint x: 732, startPoint y: 222, endPoint x: 732, endPoint y: 231, distance: 8.4
click at [733, 190] on span "False" at bounding box center [744, 184] width 22 height 11
click at [730, 189] on input "False" at bounding box center [725, 185] width 10 height 8
radio input "true"
click at [645, 270] on label "True" at bounding box center [648, 255] width 94 height 31
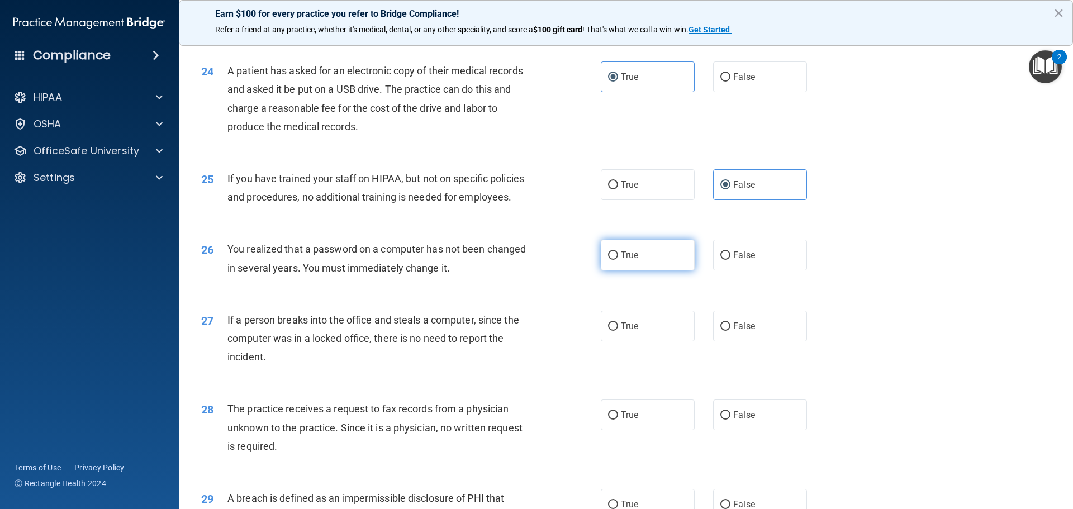
click at [618, 260] on input "True" at bounding box center [613, 255] width 10 height 8
radio input "true"
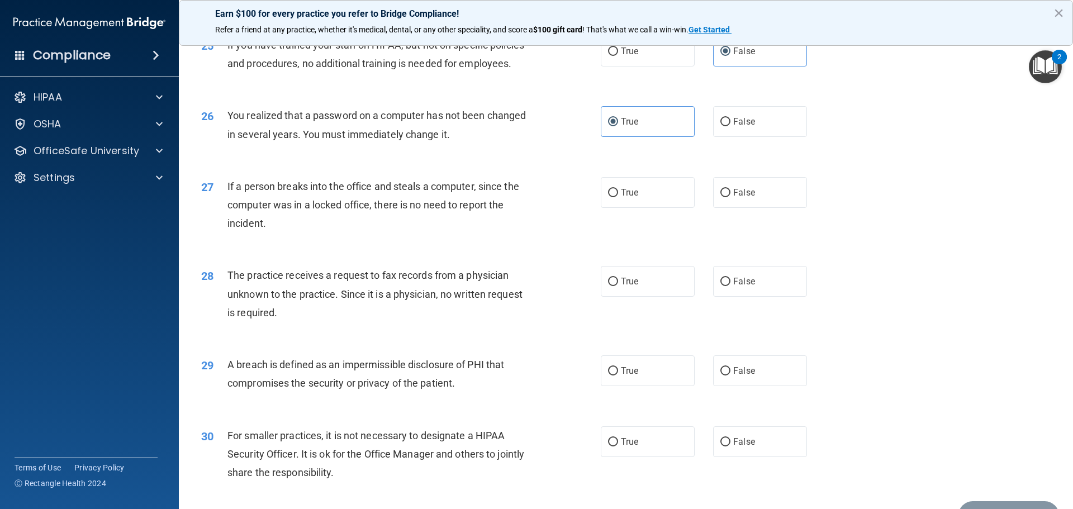
scroll to position [2067, 0]
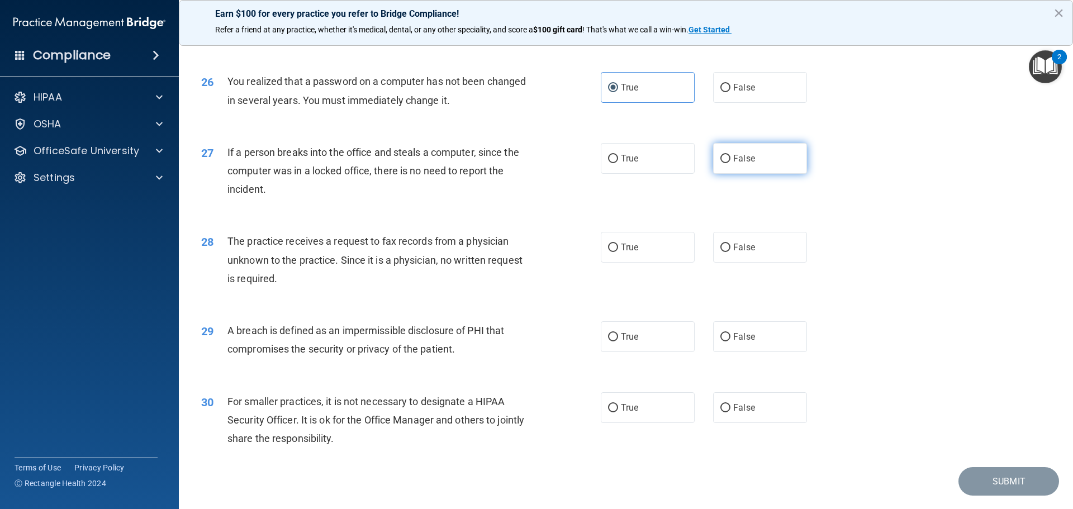
click at [741, 164] on span "False" at bounding box center [744, 158] width 22 height 11
click at [730, 163] on input "False" at bounding box center [725, 159] width 10 height 8
radio input "true"
click at [722, 252] on input "False" at bounding box center [725, 248] width 10 height 8
radio input "true"
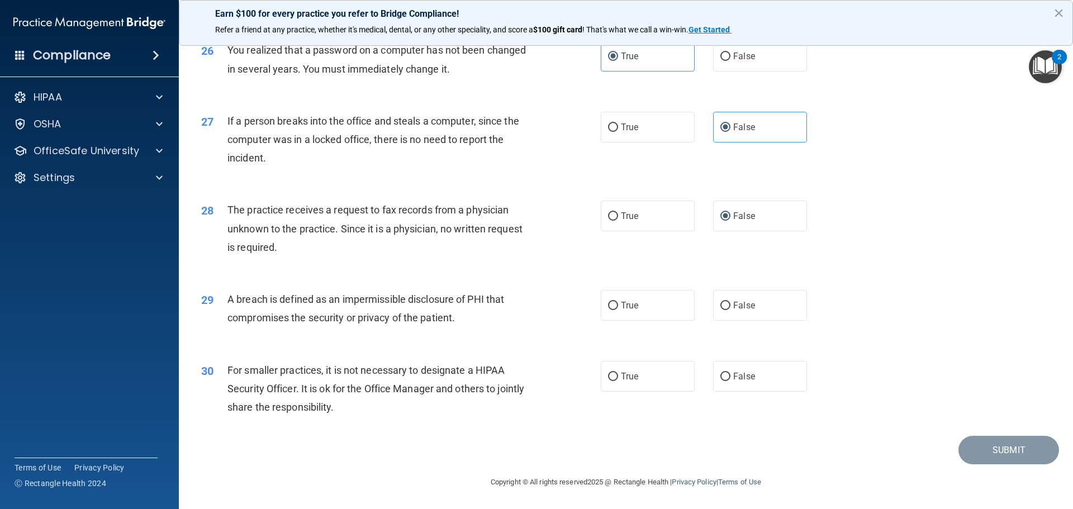
scroll to position [2136, 0]
click at [654, 307] on label "True" at bounding box center [648, 305] width 94 height 31
click at [618, 307] on input "True" at bounding box center [613, 306] width 10 height 8
radio input "true"
click at [744, 375] on span "False" at bounding box center [744, 376] width 22 height 11
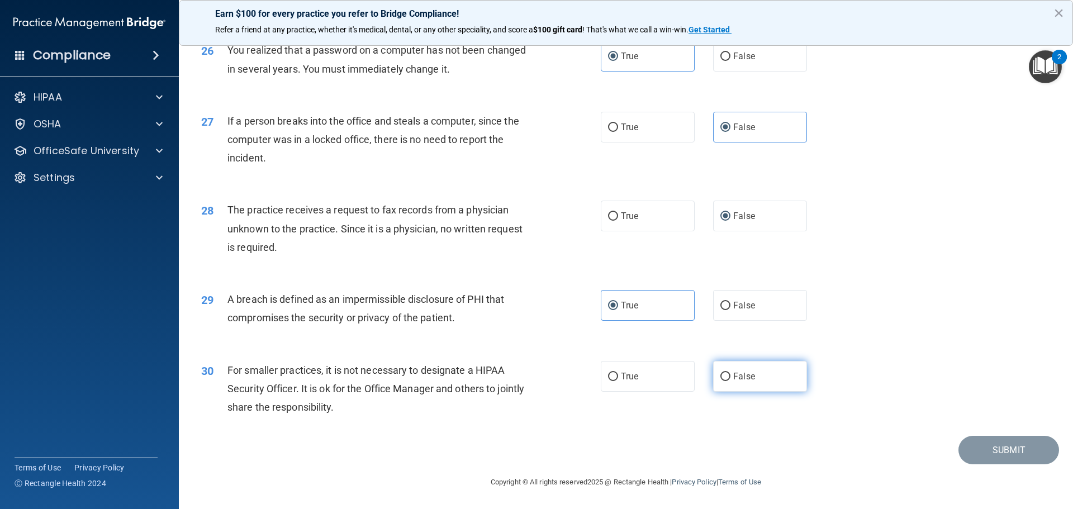
click at [730, 375] on input "False" at bounding box center [725, 377] width 10 height 8
radio input "true"
click at [987, 457] on button "Submit" at bounding box center [1008, 450] width 101 height 28
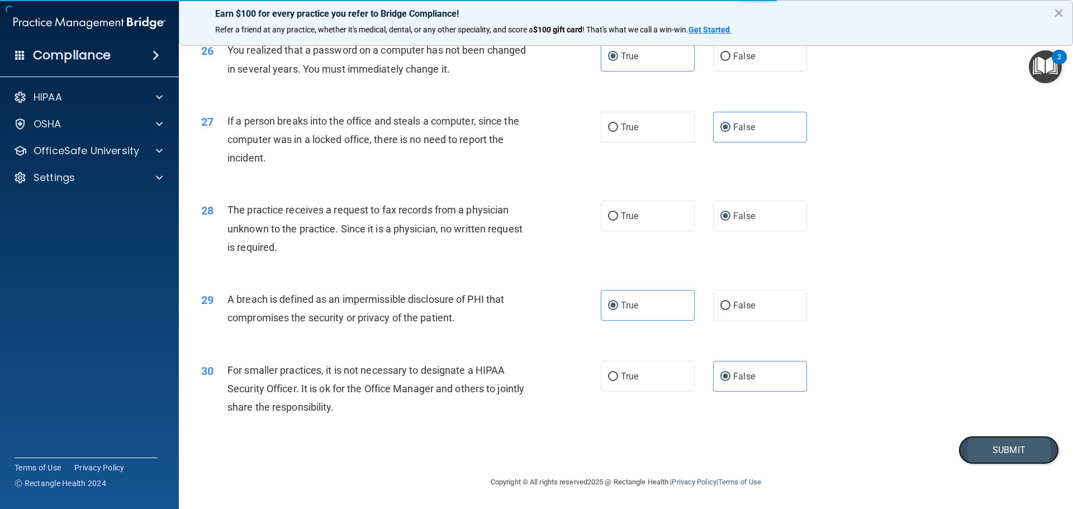
click at [986, 448] on button "Submit" at bounding box center [1008, 450] width 101 height 28
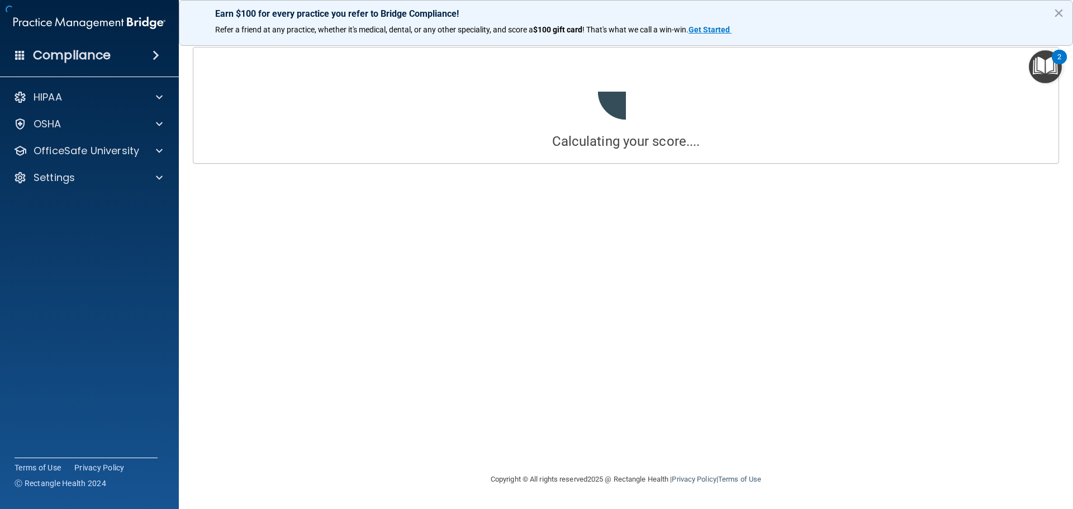
drag, startPoint x: 648, startPoint y: 240, endPoint x: 626, endPoint y: 241, distance: 21.3
click at [626, 241] on div "Calculating your score.... Success! You've completed " The HIPAA Quiz " with a …" at bounding box center [625, 254] width 849 height 415
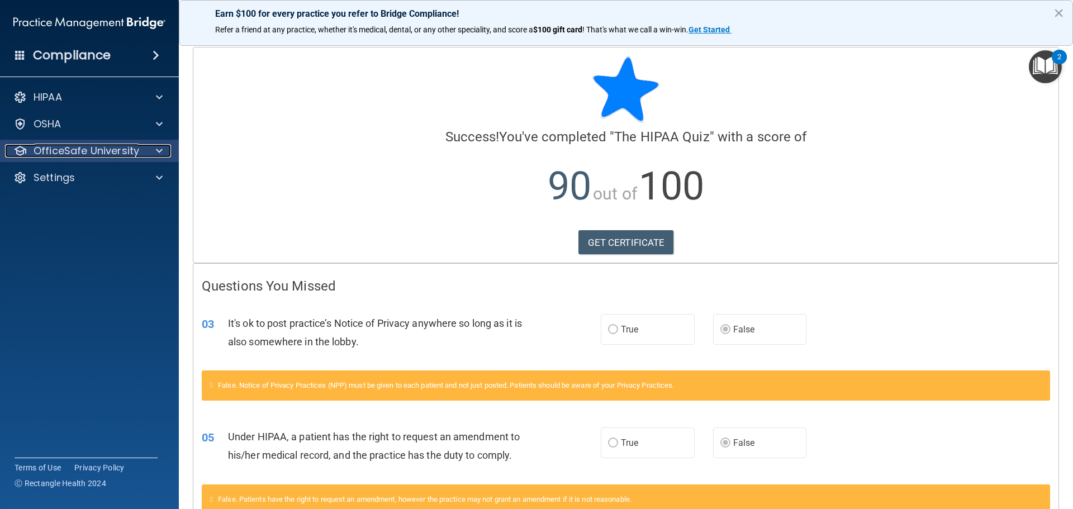
click at [104, 148] on p "OfficeSafe University" at bounding box center [87, 150] width 106 height 13
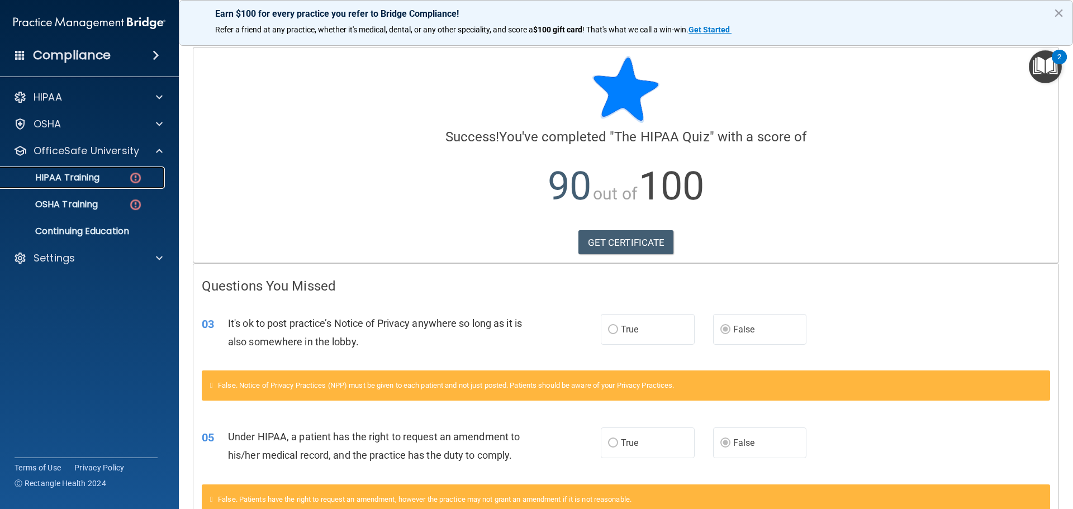
click at [109, 181] on div "HIPAA Training" at bounding box center [83, 177] width 153 height 11
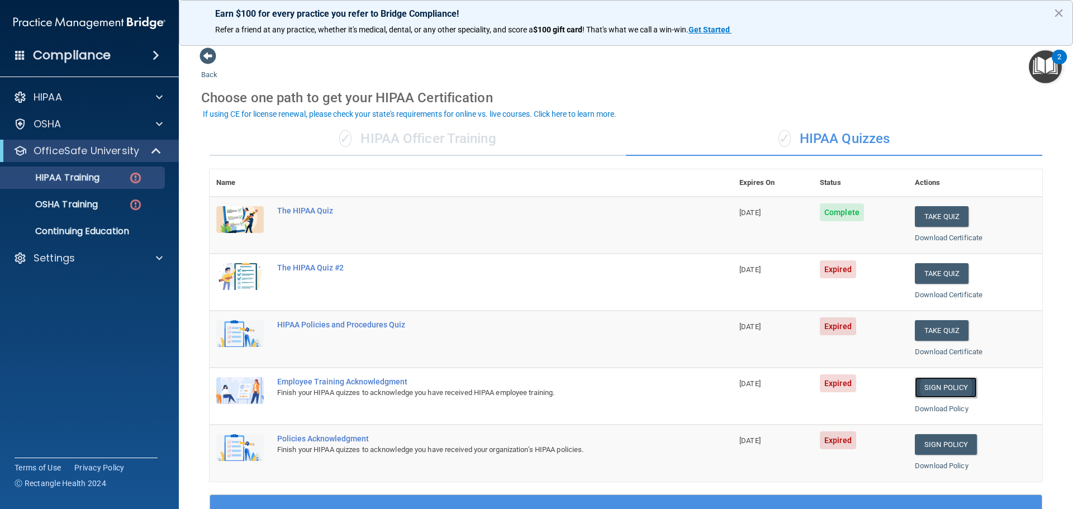
click at [932, 387] on link "Sign Policy" at bounding box center [946, 387] width 62 height 21
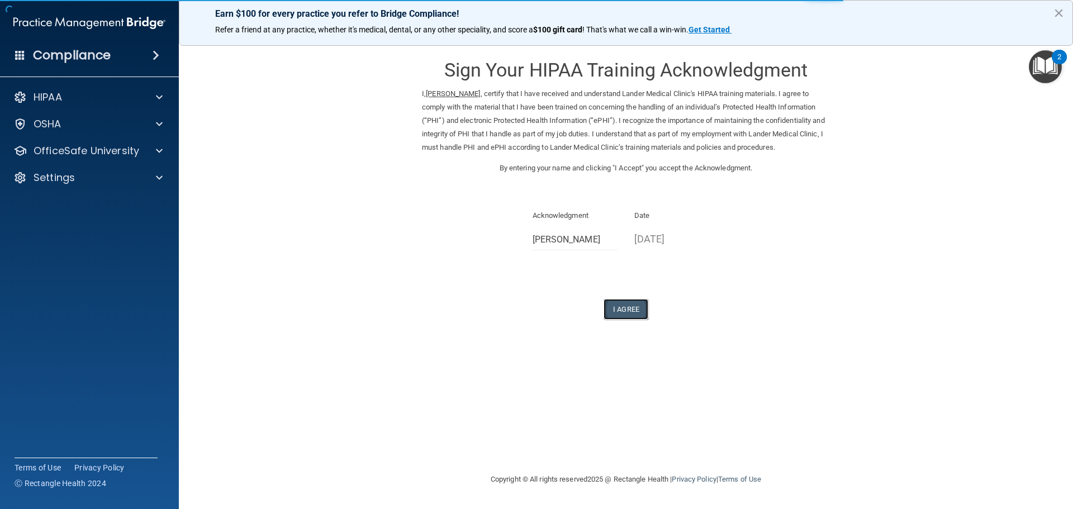
click at [640, 308] on button "I Agree" at bounding box center [625, 309] width 45 height 21
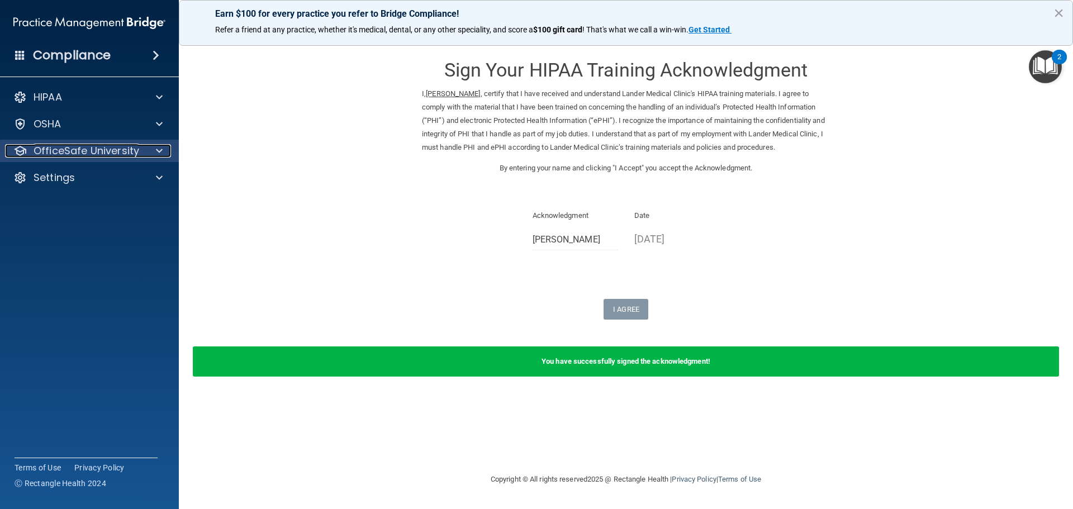
click at [94, 154] on p "OfficeSafe University" at bounding box center [87, 150] width 106 height 13
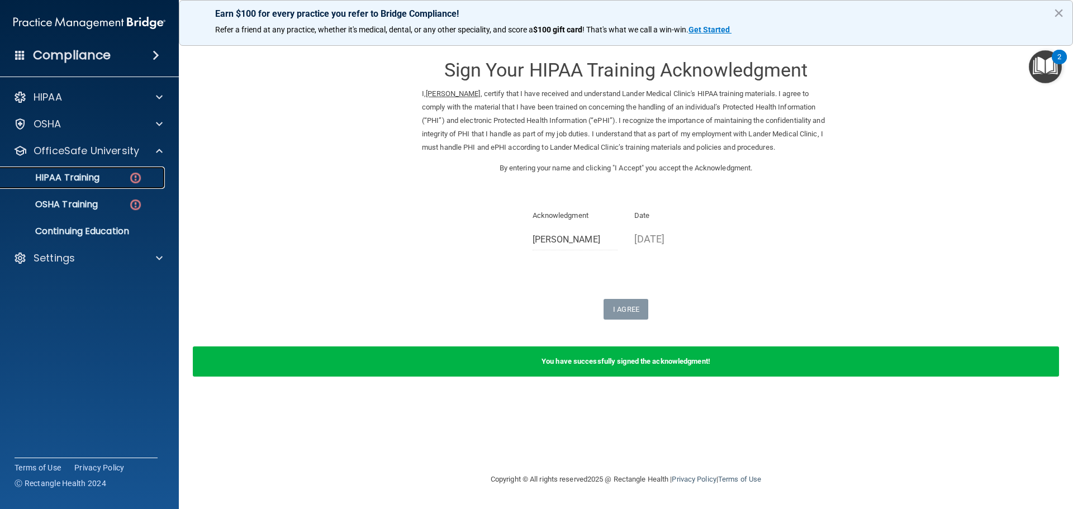
click at [129, 179] on img at bounding box center [136, 178] width 14 height 14
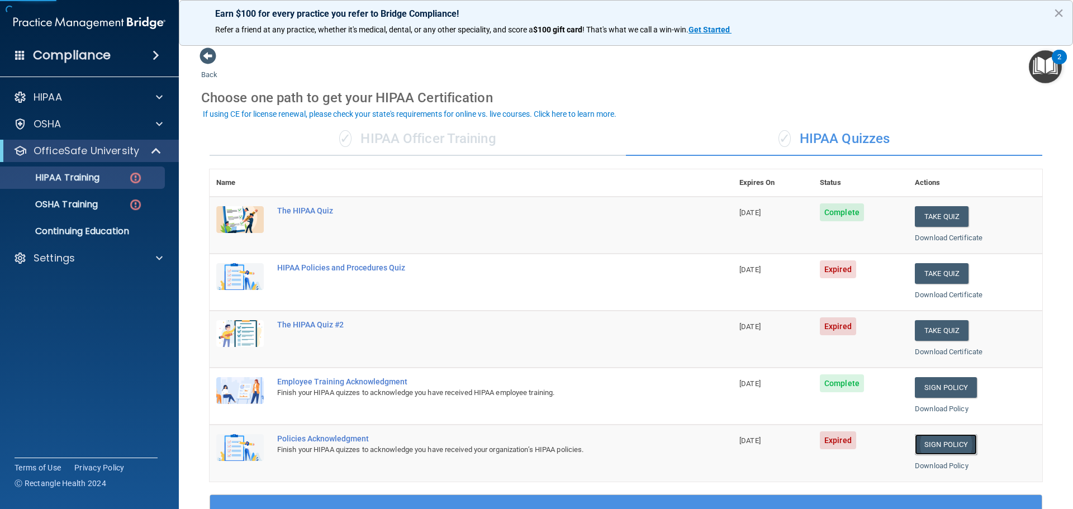
click at [939, 441] on link "Sign Policy" at bounding box center [946, 444] width 62 height 21
click at [919, 272] on button "Take Quiz" at bounding box center [942, 273] width 54 height 21
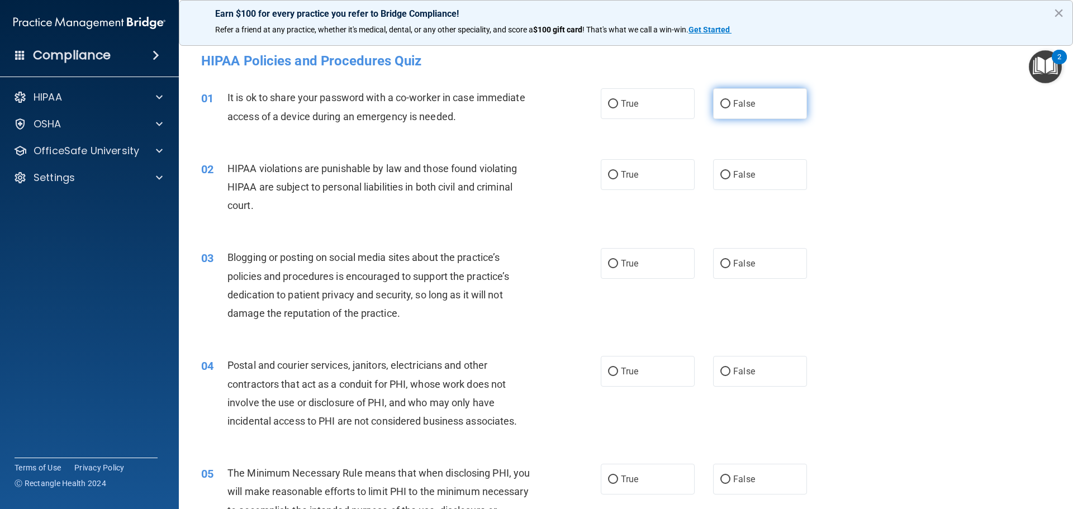
click at [735, 106] on span "False" at bounding box center [744, 103] width 22 height 11
click at [730, 106] on input "False" at bounding box center [725, 104] width 10 height 8
radio input "true"
click at [641, 179] on label "True" at bounding box center [648, 174] width 94 height 31
click at [618, 179] on input "True" at bounding box center [613, 175] width 10 height 8
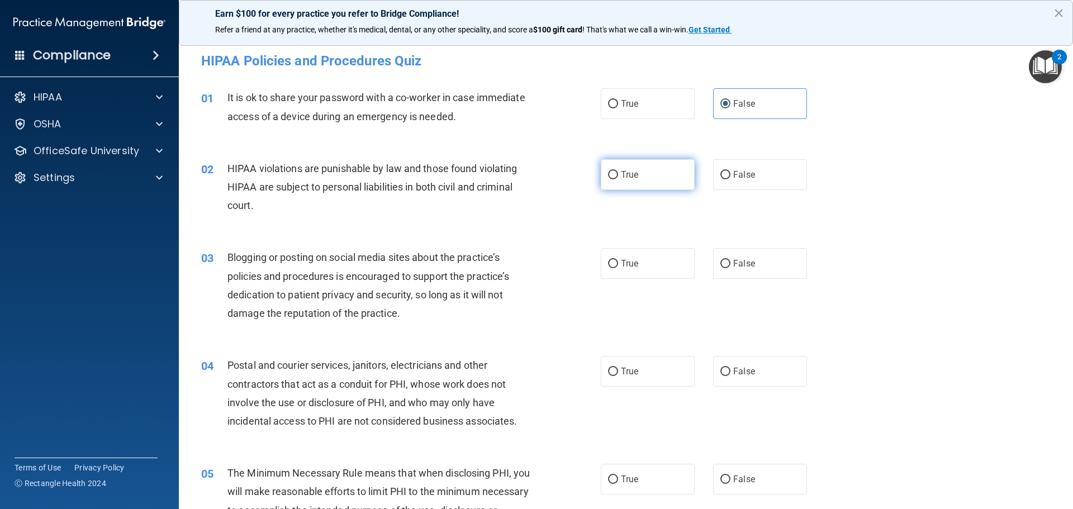
radio input "true"
click at [741, 271] on label "False" at bounding box center [760, 263] width 94 height 31
click at [730, 268] on input "False" at bounding box center [725, 264] width 10 height 8
radio input "true"
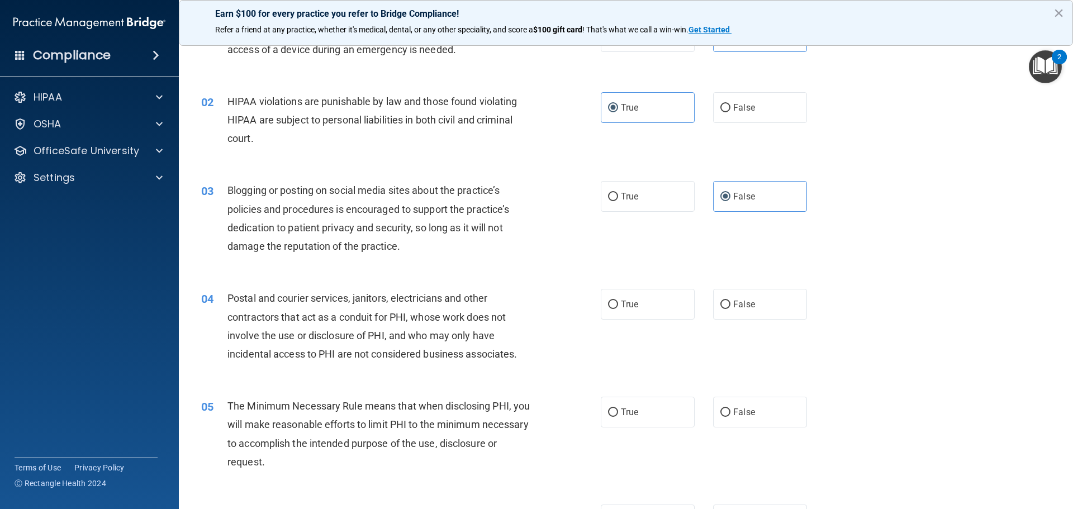
scroll to position [112, 0]
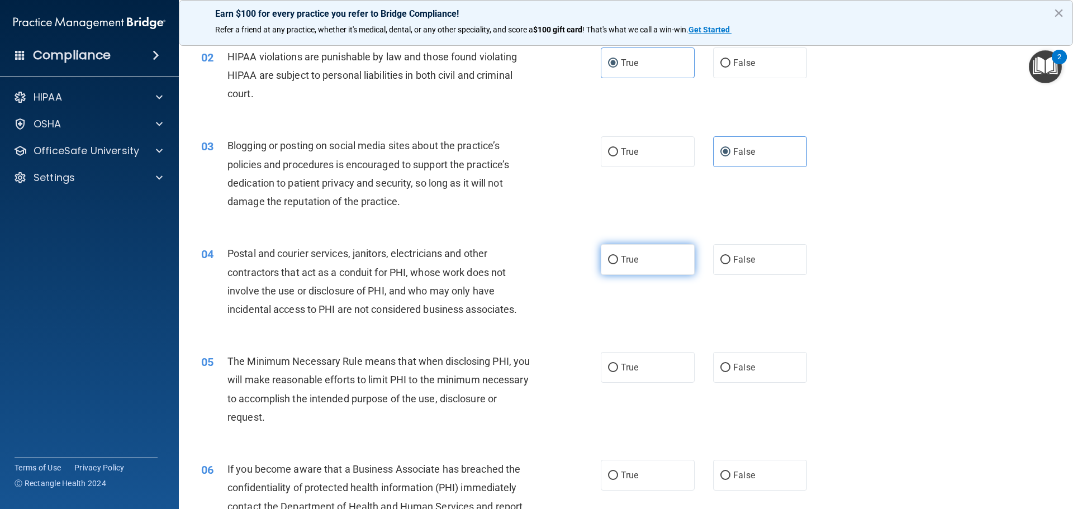
click at [620, 269] on label "True" at bounding box center [648, 259] width 94 height 31
click at [618, 264] on input "True" at bounding box center [613, 260] width 10 height 8
radio input "true"
click at [635, 368] on label "True" at bounding box center [648, 367] width 94 height 31
click at [618, 368] on input "True" at bounding box center [613, 368] width 10 height 8
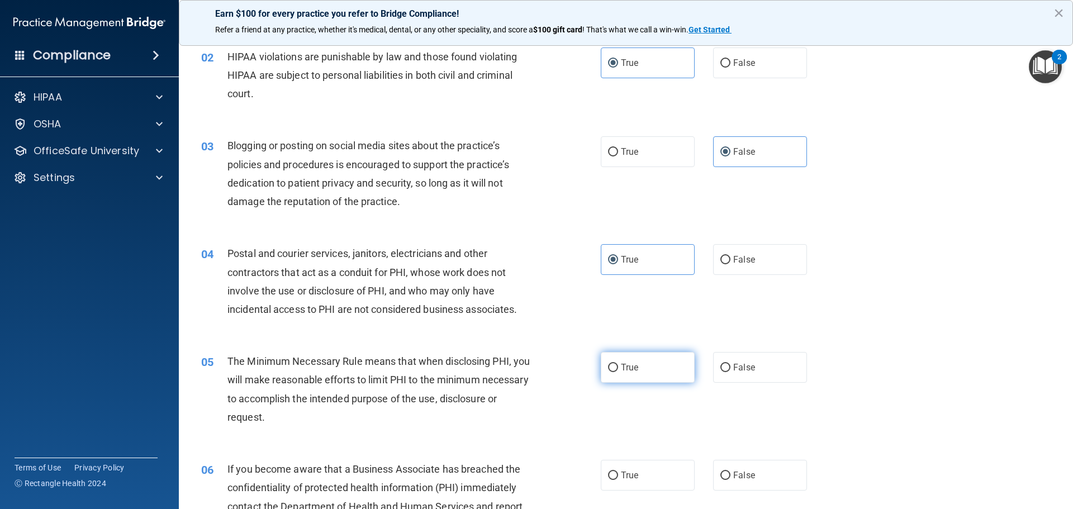
radio input "true"
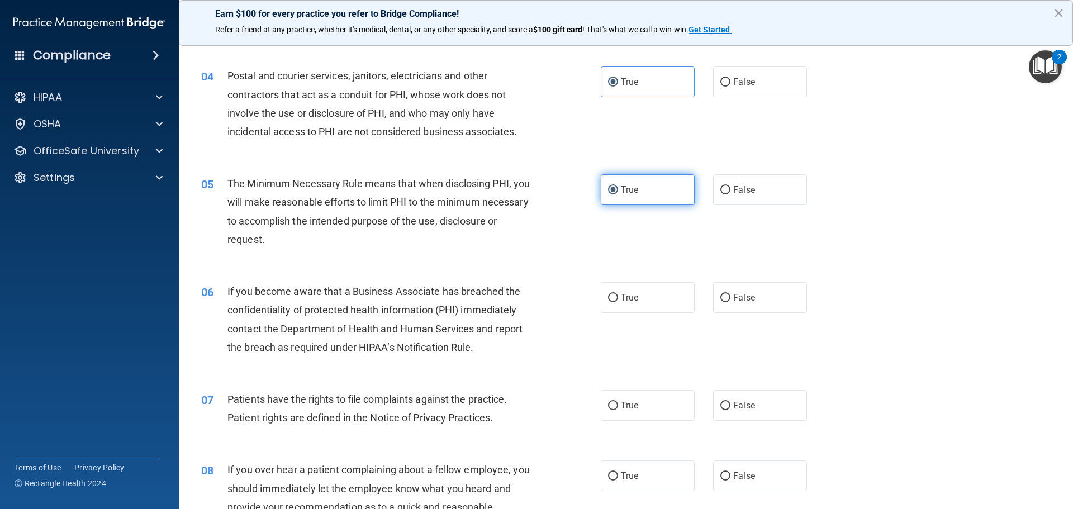
scroll to position [335, 0]
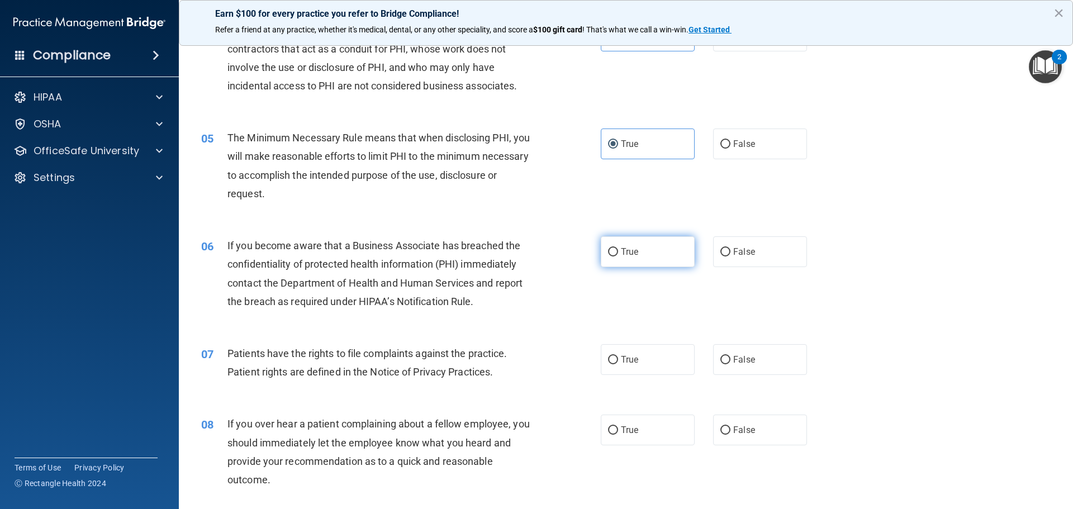
click at [638, 257] on label "True" at bounding box center [648, 251] width 94 height 31
click at [618, 256] on input "True" at bounding box center [613, 252] width 10 height 8
radio input "true"
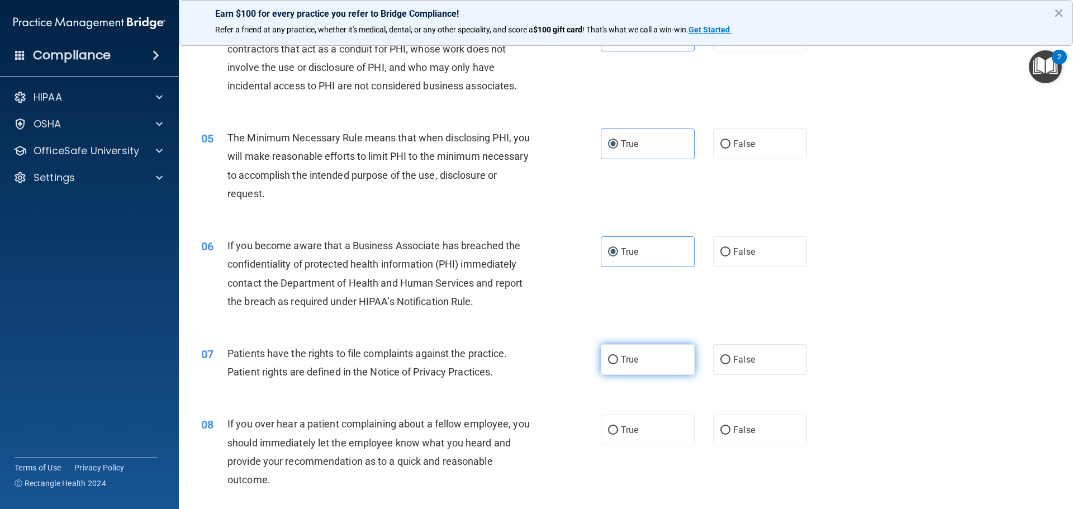
click at [625, 362] on span "True" at bounding box center [629, 359] width 17 height 11
click at [618, 362] on input "True" at bounding box center [613, 360] width 10 height 8
radio input "true"
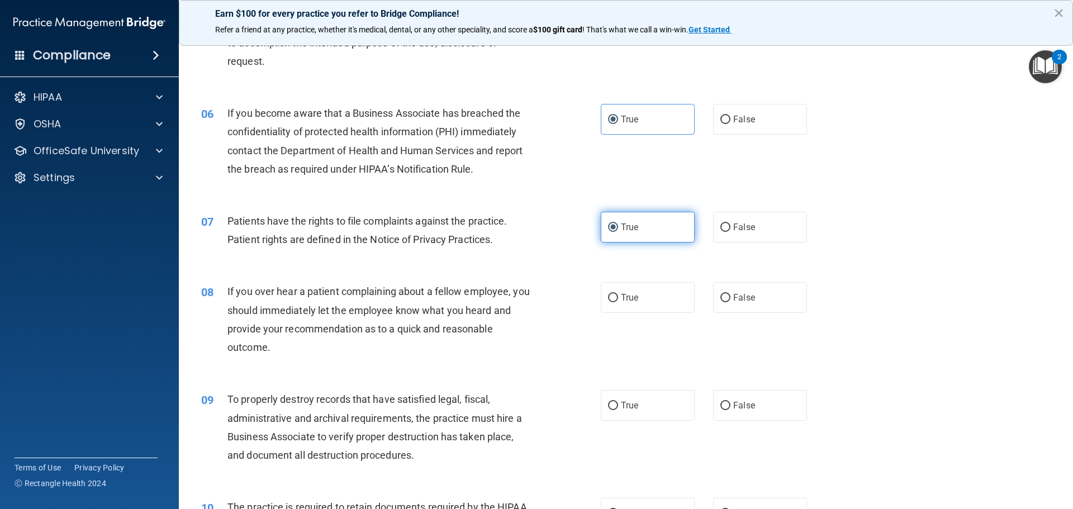
scroll to position [559, 0]
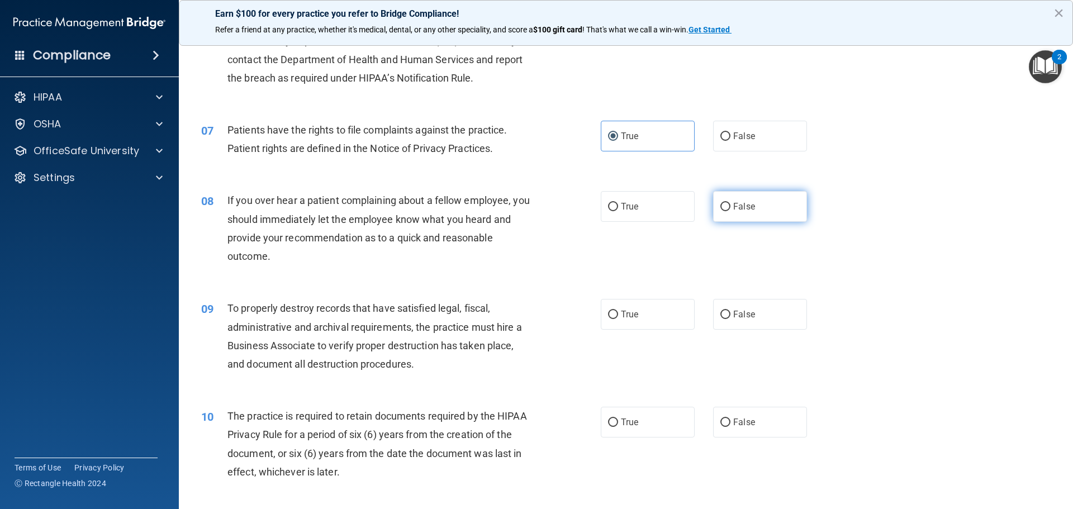
click at [744, 206] on span "False" at bounding box center [744, 206] width 22 height 11
click at [730, 206] on input "False" at bounding box center [725, 207] width 10 height 8
radio input "true"
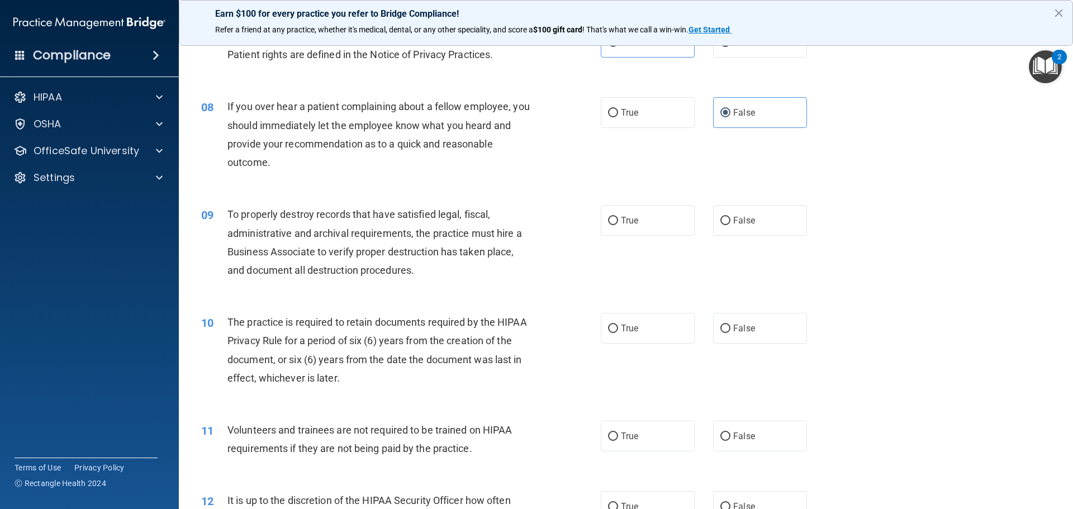
scroll to position [671, 0]
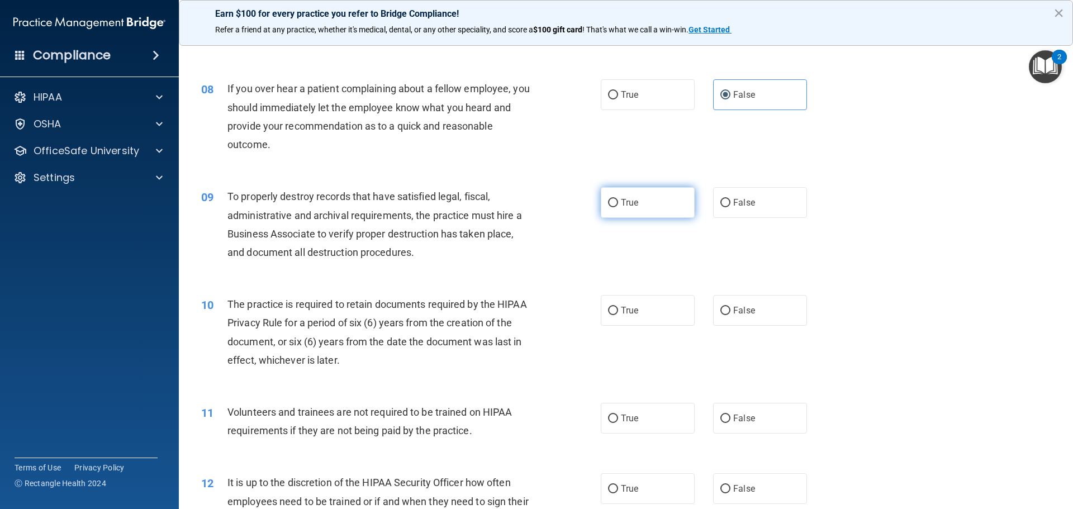
click at [626, 207] on span "True" at bounding box center [629, 202] width 17 height 11
click at [618, 207] on input "True" at bounding box center [613, 203] width 10 height 8
radio input "true"
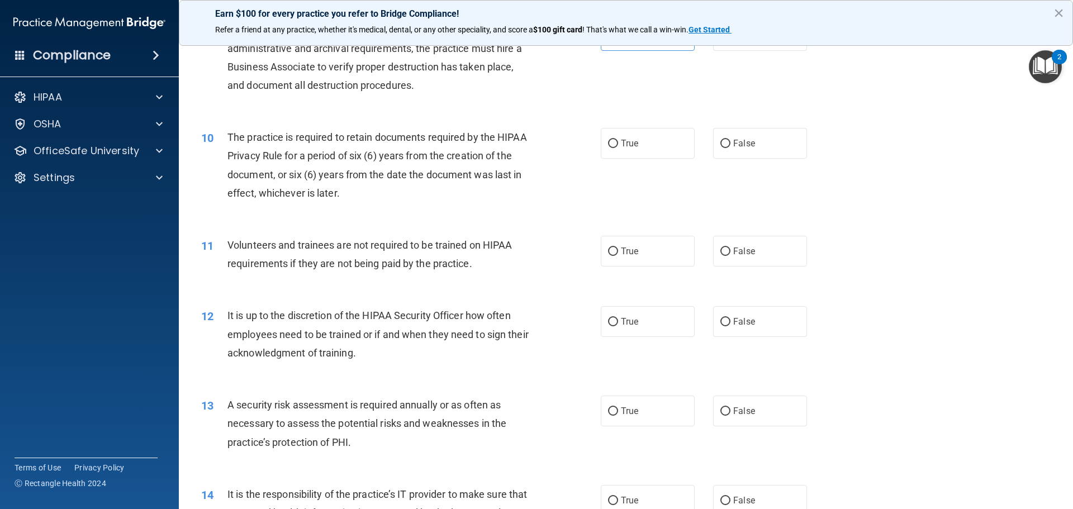
scroll to position [838, 0]
click at [641, 144] on label "True" at bounding box center [648, 142] width 94 height 31
click at [618, 144] on input "True" at bounding box center [613, 143] width 10 height 8
radio input "true"
click at [749, 256] on label "False" at bounding box center [760, 250] width 94 height 31
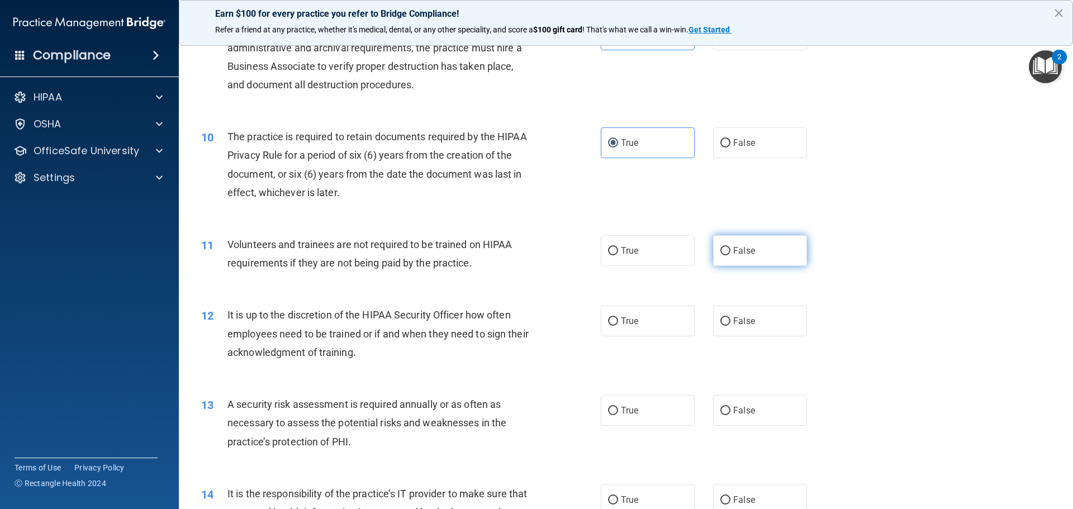
click at [730, 255] on input "False" at bounding box center [725, 251] width 10 height 8
radio input "true"
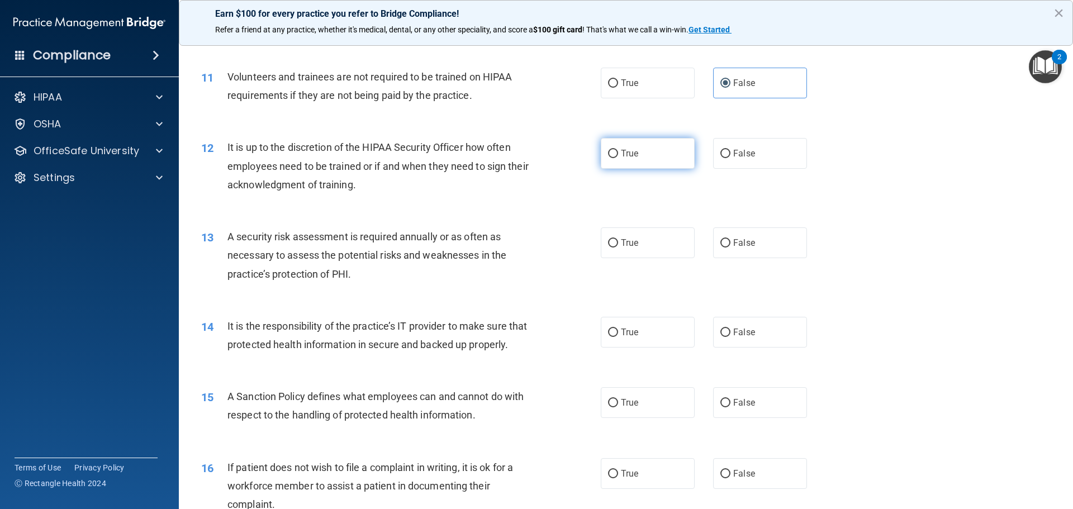
scroll to position [1062, 0]
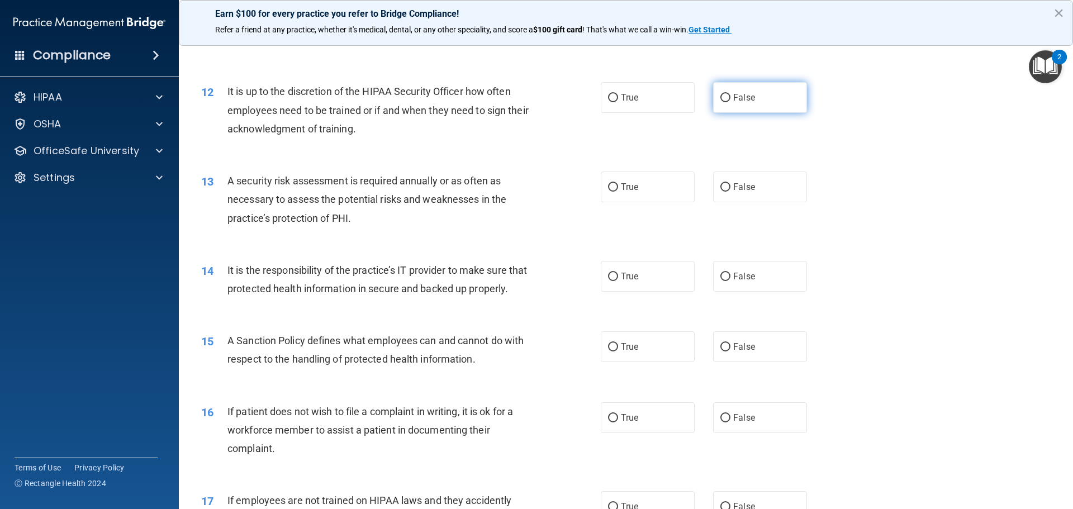
click at [760, 97] on label "False" at bounding box center [760, 97] width 94 height 31
click at [730, 97] on input "False" at bounding box center [725, 98] width 10 height 8
radio input "true"
click at [631, 195] on label "True" at bounding box center [648, 187] width 94 height 31
click at [618, 192] on input "True" at bounding box center [613, 187] width 10 height 8
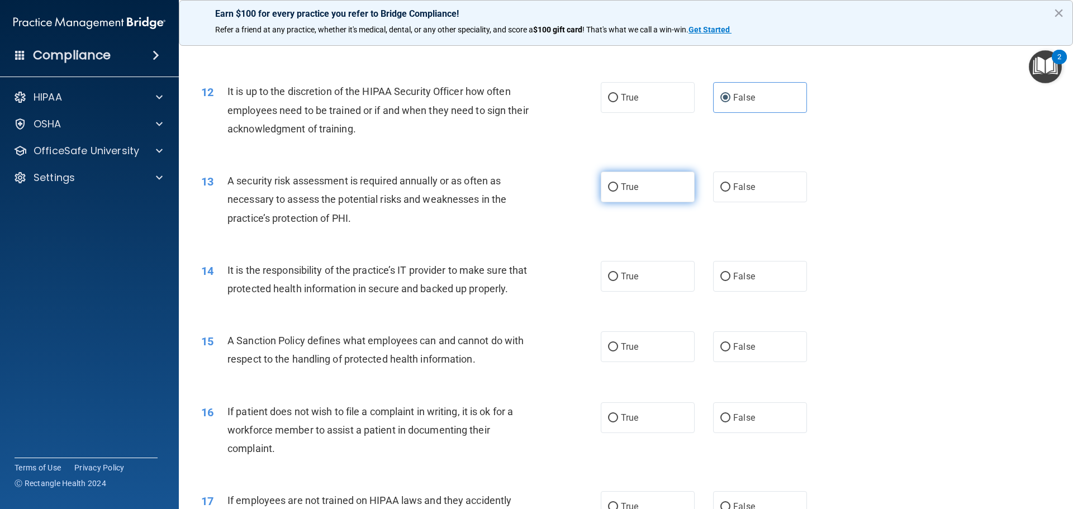
radio input "true"
click at [627, 285] on label "True" at bounding box center [648, 276] width 94 height 31
click at [618, 281] on input "True" at bounding box center [613, 277] width 10 height 8
radio input "true"
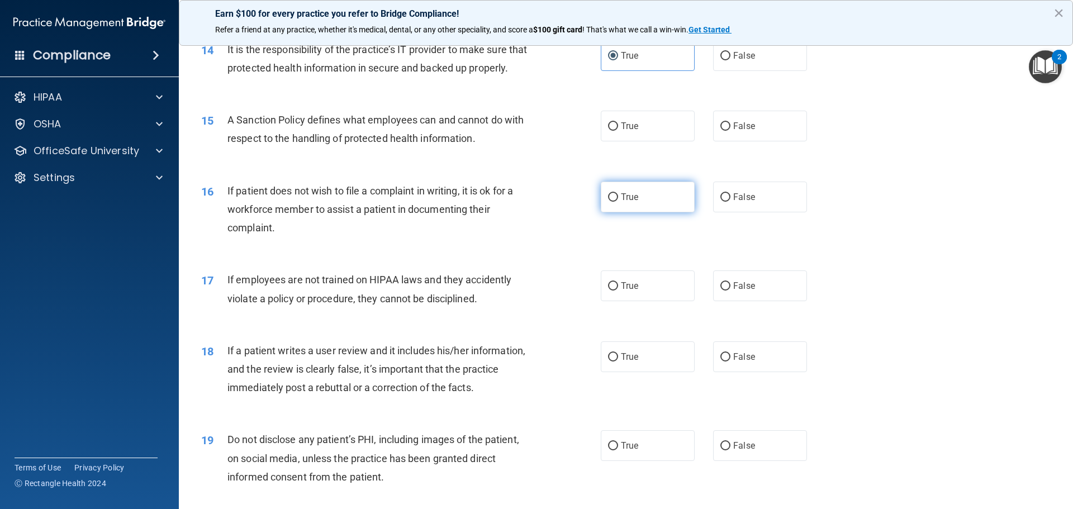
scroll to position [1285, 0]
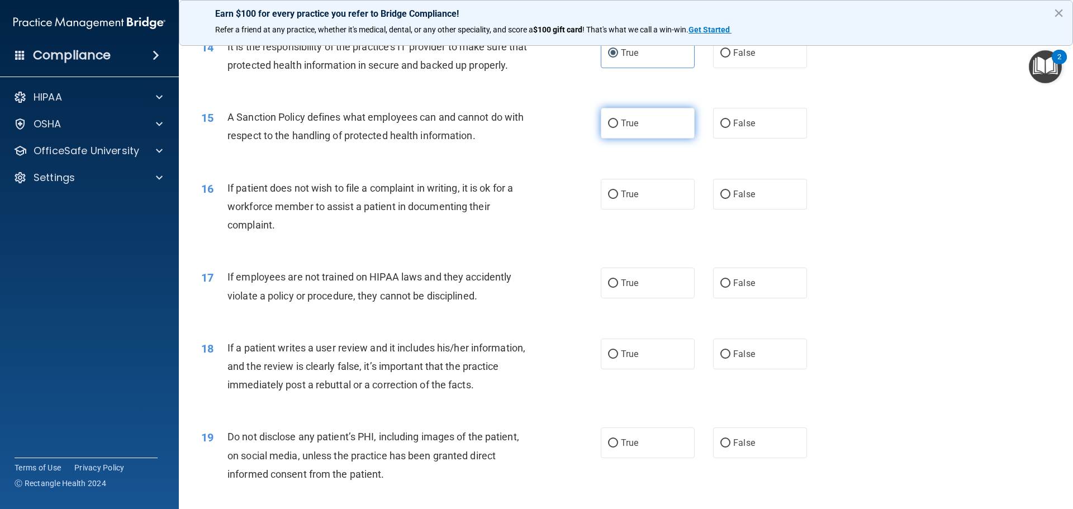
click at [634, 129] on span "True" at bounding box center [629, 123] width 17 height 11
click at [618, 128] on input "True" at bounding box center [613, 124] width 10 height 8
radio input "true"
click at [626, 199] on span "True" at bounding box center [629, 194] width 17 height 11
click at [618, 199] on input "True" at bounding box center [613, 195] width 10 height 8
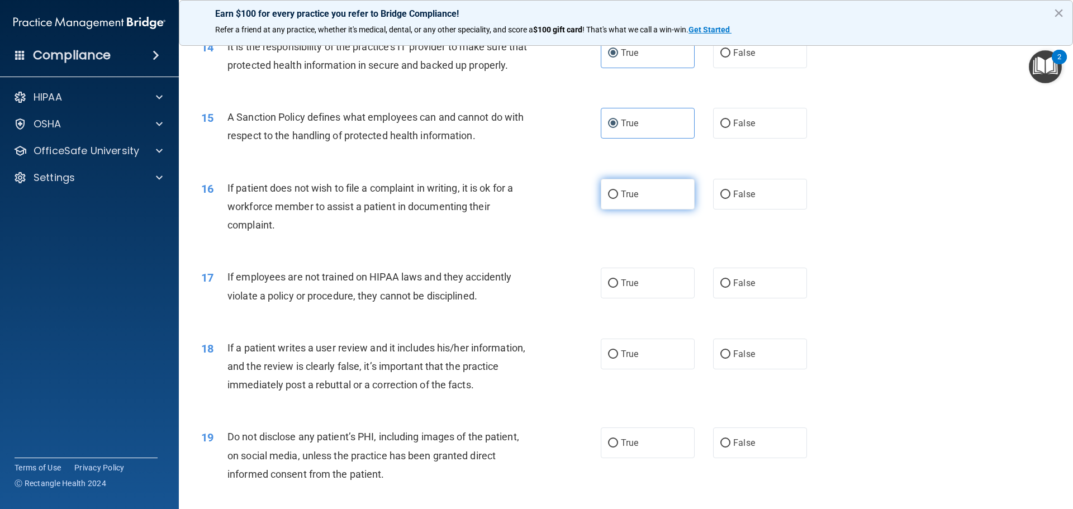
radio input "true"
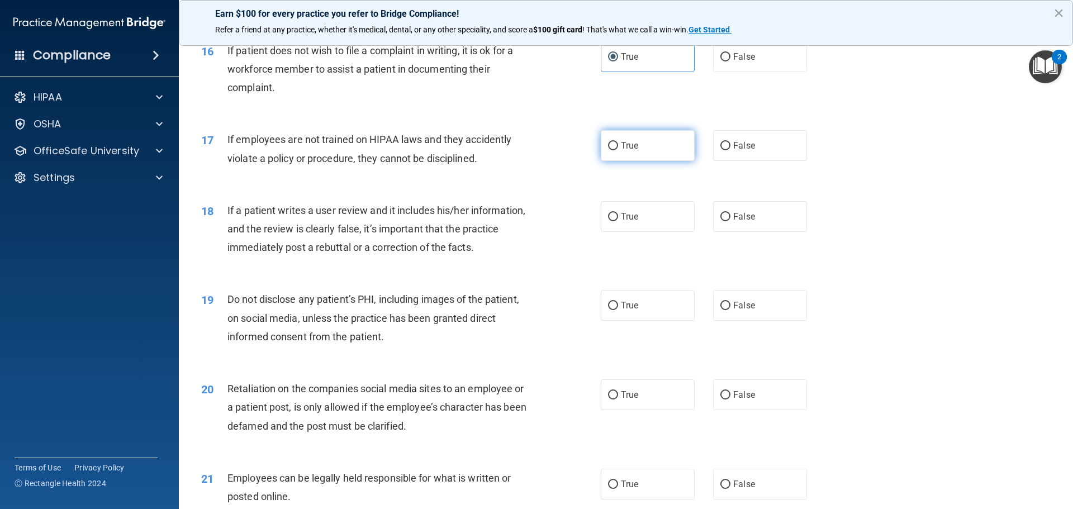
scroll to position [1453, 0]
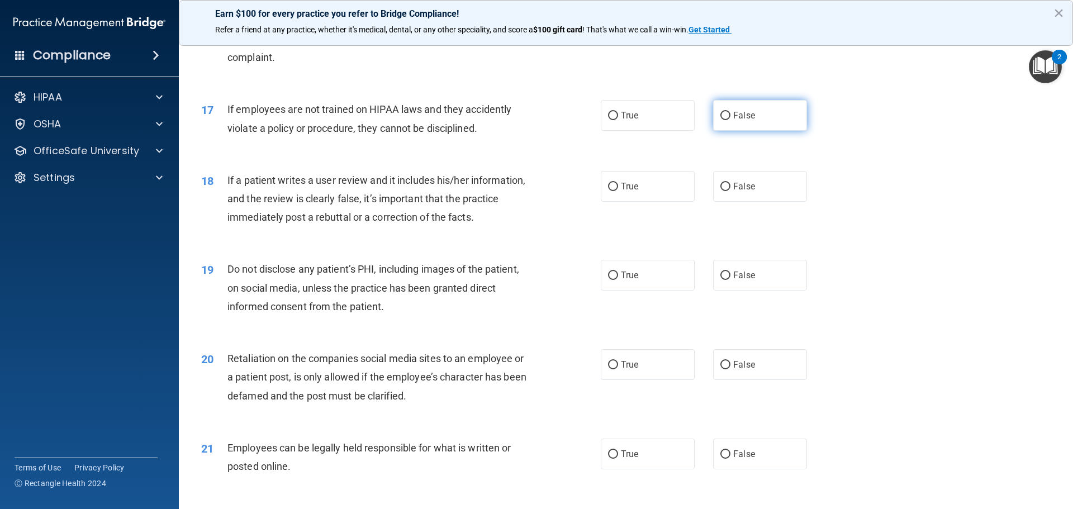
drag, startPoint x: 751, startPoint y: 126, endPoint x: 743, endPoint y: 158, distance: 32.8
click at [751, 127] on label "False" at bounding box center [760, 115] width 94 height 31
click at [730, 120] on input "False" at bounding box center [725, 116] width 10 height 8
radio input "true"
click at [737, 192] on span "False" at bounding box center [744, 186] width 22 height 11
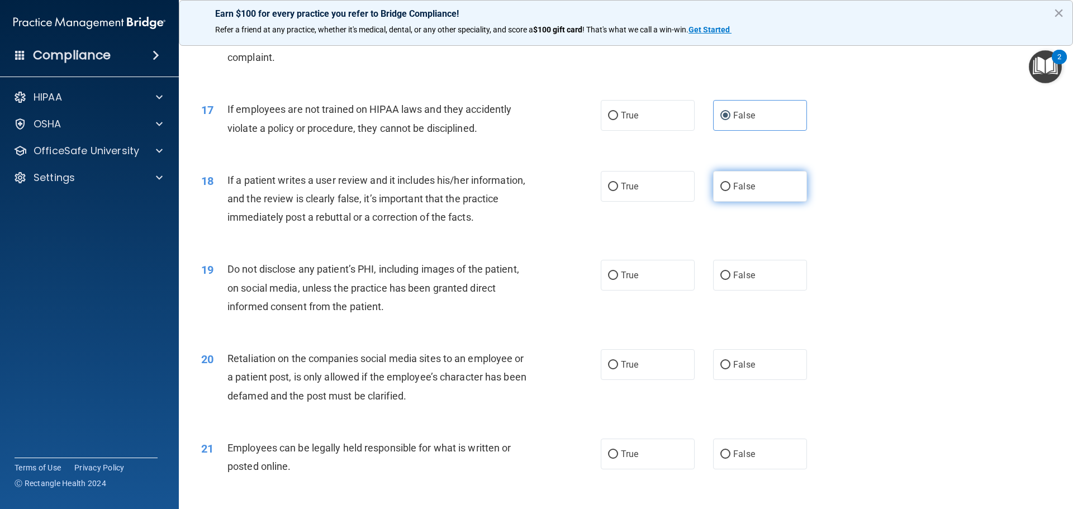
click at [730, 191] on input "False" at bounding box center [725, 187] width 10 height 8
radio input "true"
click at [635, 291] on label "True" at bounding box center [648, 275] width 94 height 31
click at [618, 280] on input "True" at bounding box center [613, 276] width 10 height 8
radio input "true"
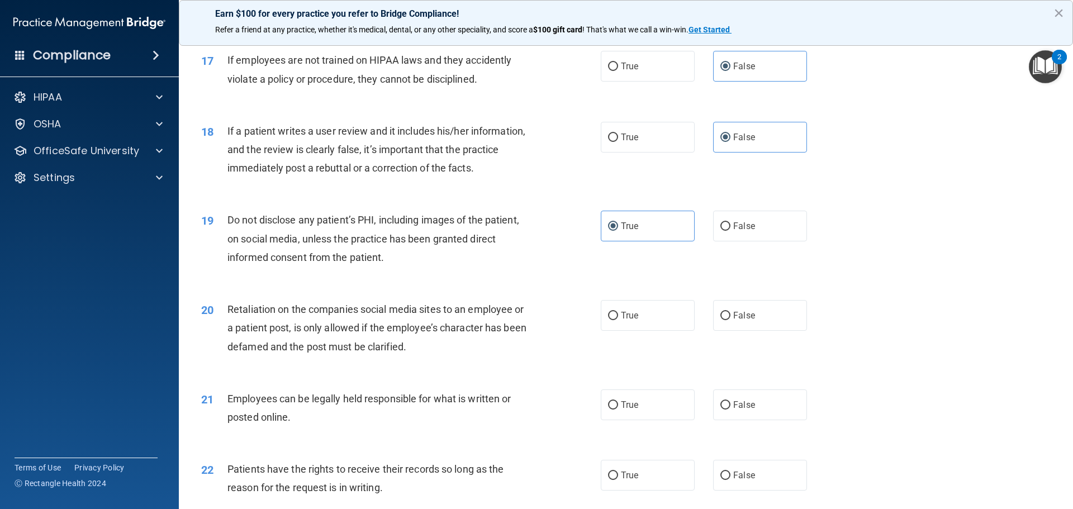
scroll to position [1676, 0]
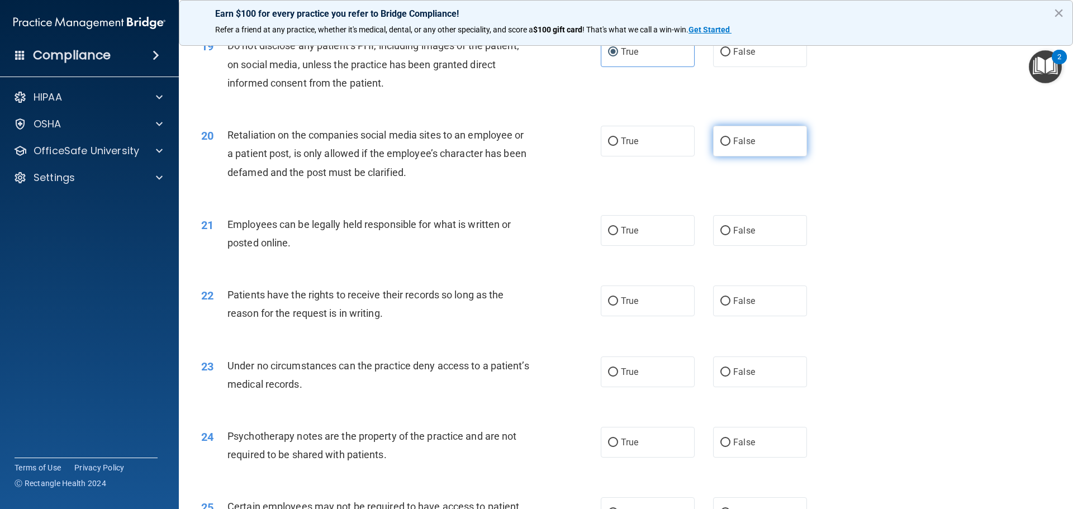
click at [723, 146] on input "False" at bounding box center [725, 141] width 10 height 8
radio input "true"
click at [652, 246] on label "True" at bounding box center [648, 230] width 94 height 31
click at [618, 235] on input "True" at bounding box center [613, 231] width 10 height 8
radio input "true"
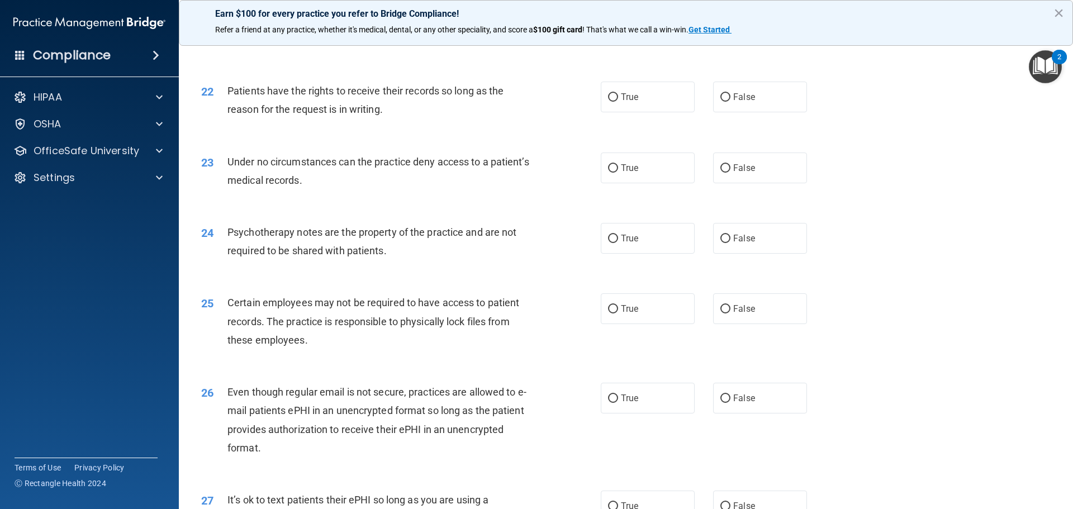
scroll to position [1900, 0]
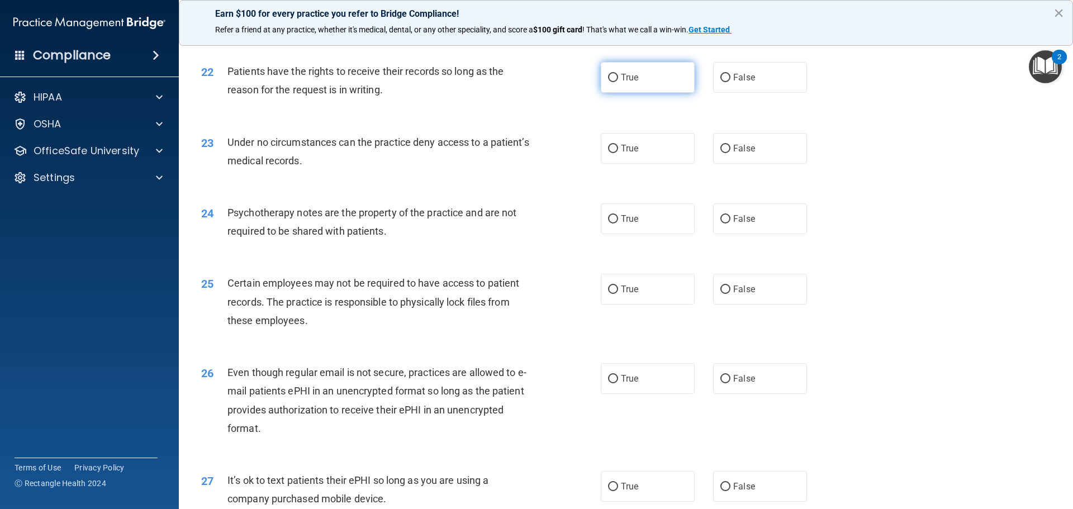
click at [635, 93] on label "True" at bounding box center [648, 77] width 94 height 31
click at [618, 82] on input "True" at bounding box center [613, 78] width 10 height 8
radio input "true"
click at [632, 154] on span "True" at bounding box center [629, 148] width 17 height 11
click at [618, 153] on input "True" at bounding box center [613, 149] width 10 height 8
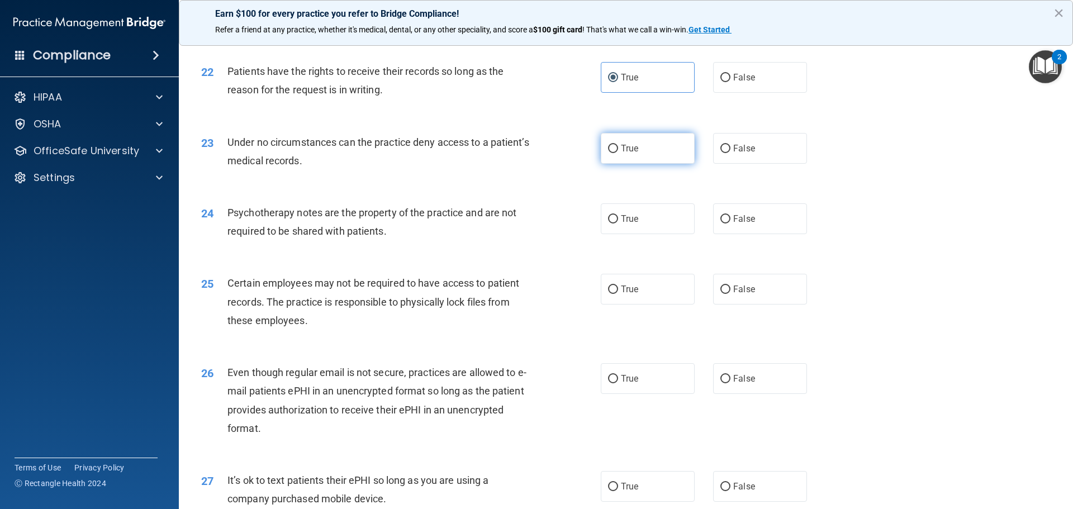
radio input "true"
click at [735, 154] on span "False" at bounding box center [744, 148] width 22 height 11
click at [730, 153] on input "False" at bounding box center [725, 149] width 10 height 8
radio input "true"
click at [664, 164] on label "True" at bounding box center [648, 148] width 94 height 31
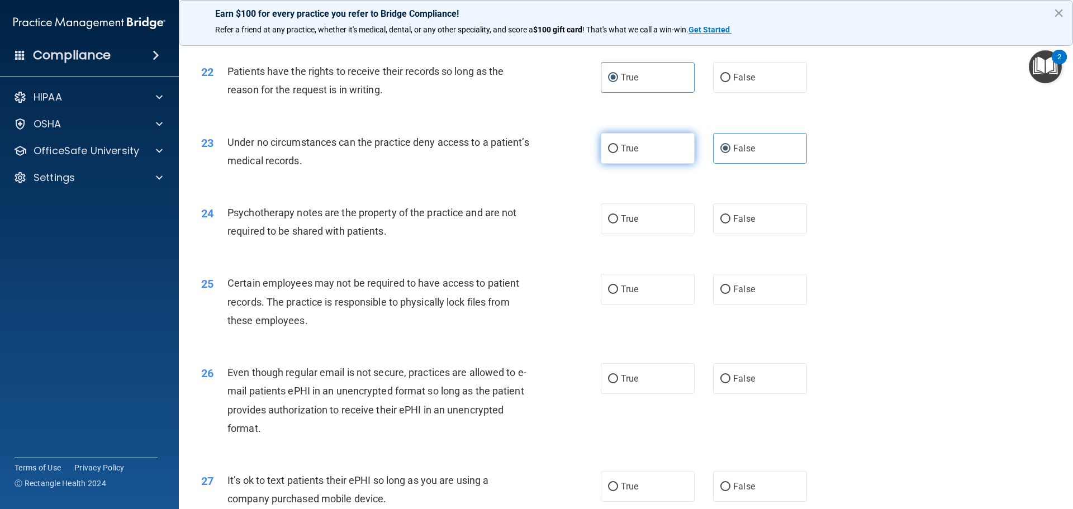
click at [618, 153] on input "True" at bounding box center [613, 149] width 10 height 8
radio input "true"
radio input "false"
click at [741, 224] on span "False" at bounding box center [744, 218] width 22 height 11
click at [730, 224] on input "False" at bounding box center [725, 219] width 10 height 8
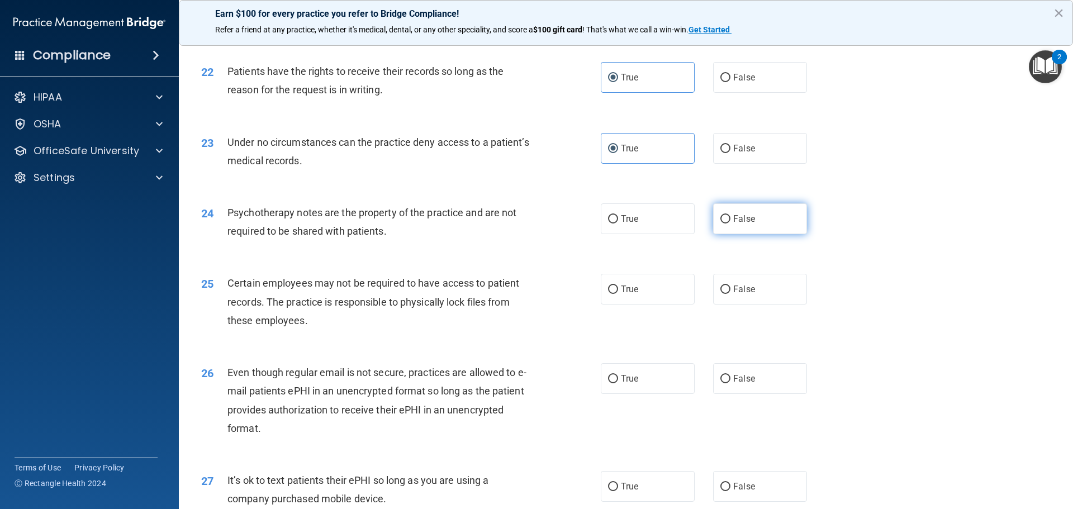
radio input "true"
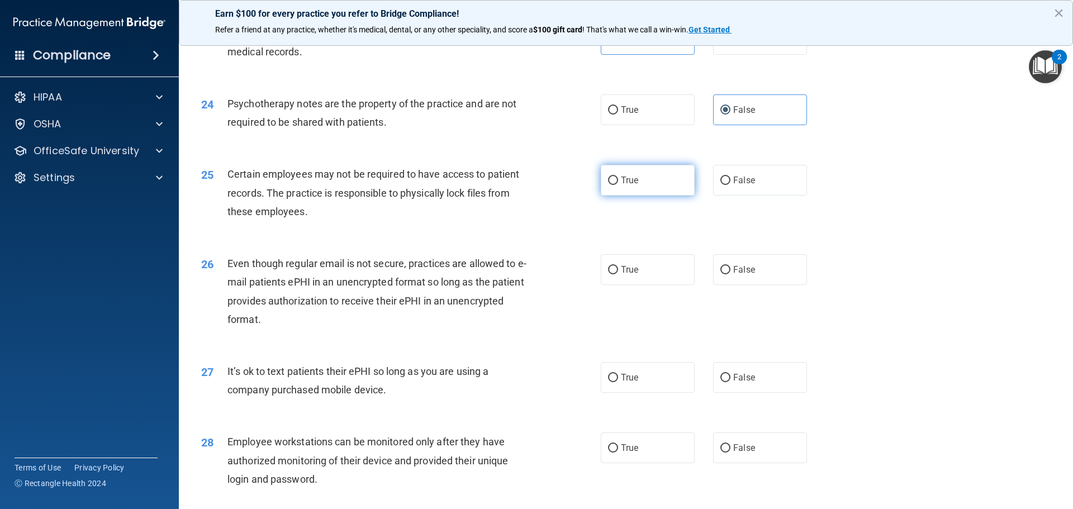
scroll to position [2012, 0]
click at [639, 193] on label "True" at bounding box center [648, 177] width 94 height 31
click at [618, 182] on input "True" at bounding box center [613, 178] width 10 height 8
radio input "true"
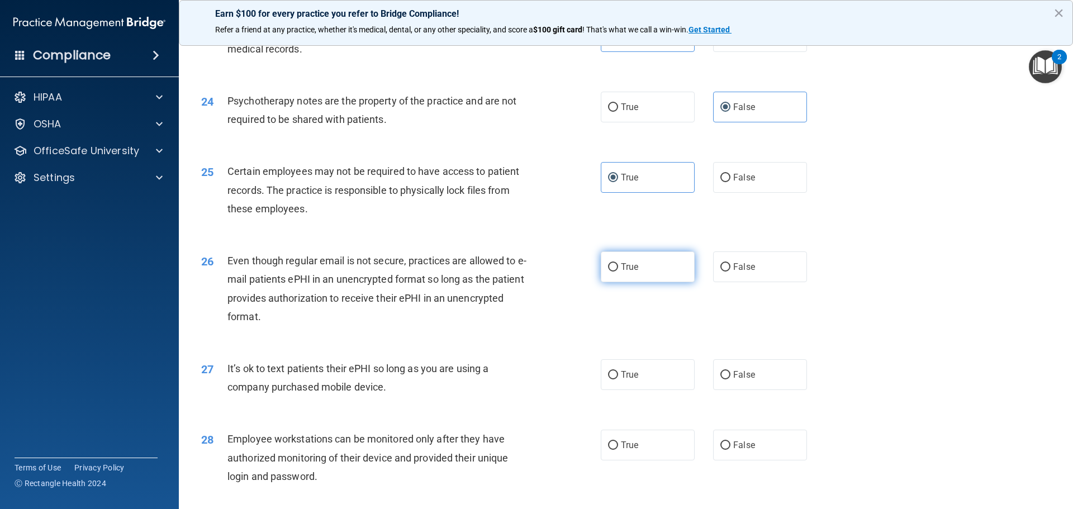
click at [645, 282] on label "True" at bounding box center [648, 266] width 94 height 31
click at [618, 272] on input "True" at bounding box center [613, 267] width 10 height 8
radio input "true"
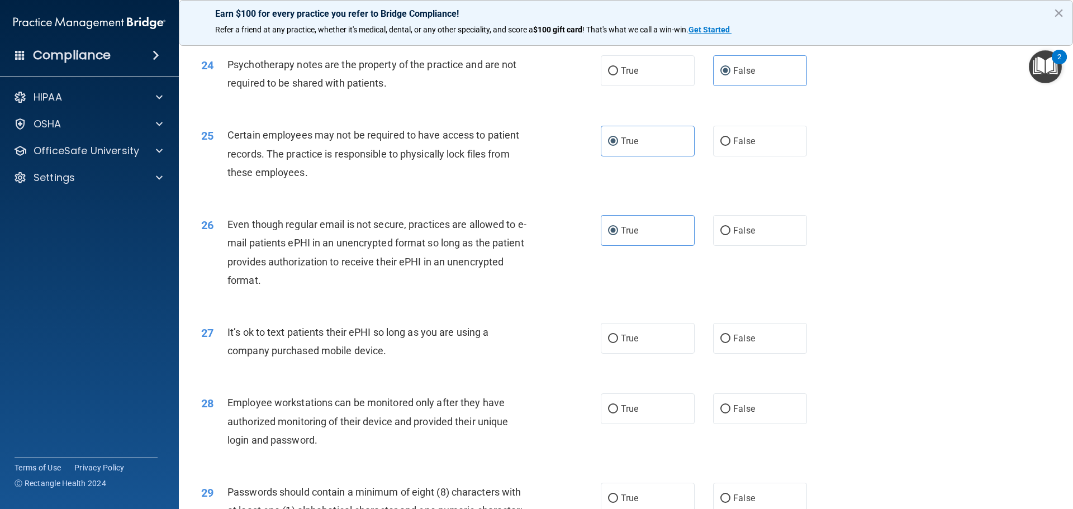
scroll to position [2067, 0]
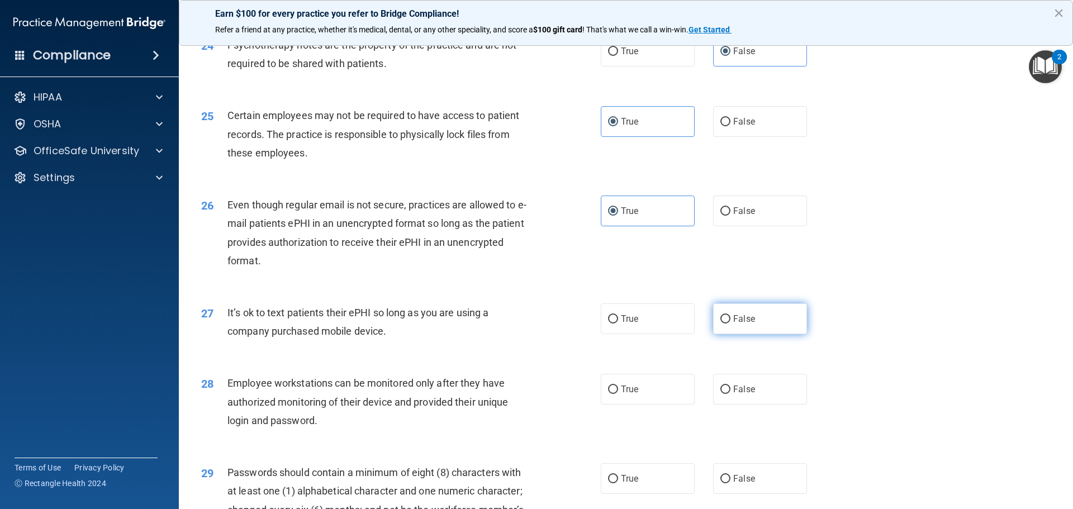
click at [733, 324] on span "False" at bounding box center [744, 318] width 22 height 11
click at [729, 324] on input "False" at bounding box center [725, 319] width 10 height 8
radio input "true"
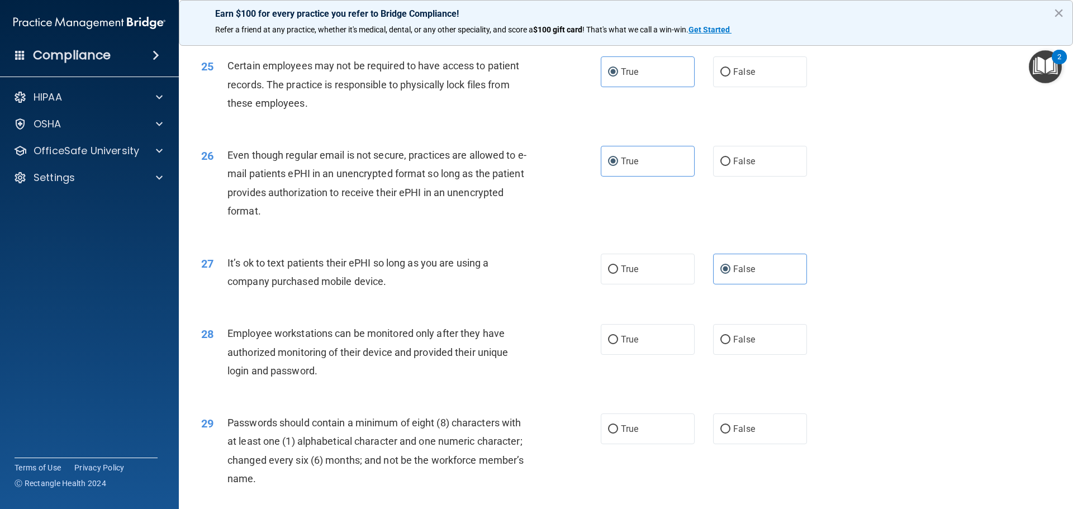
scroll to position [2179, 0]
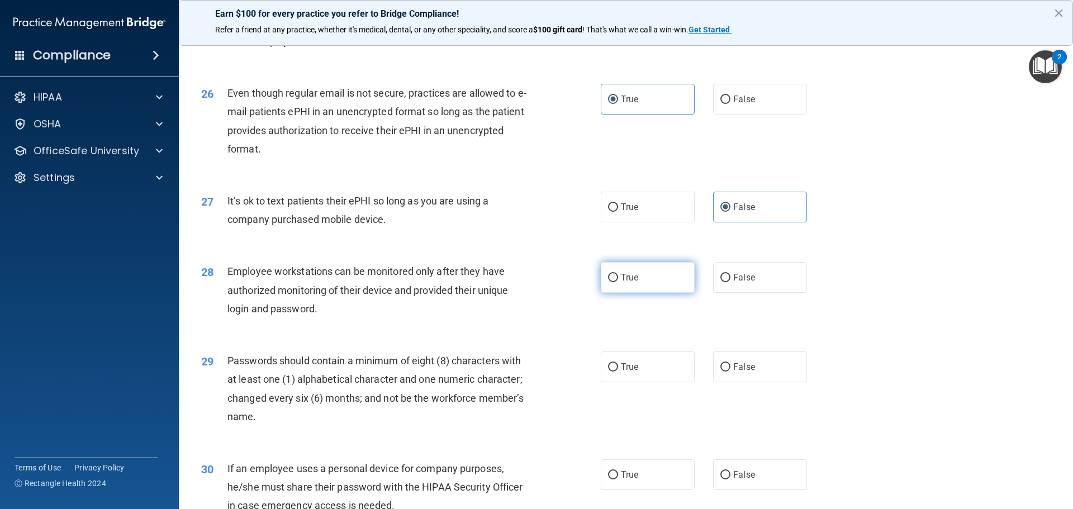
click at [655, 293] on label "True" at bounding box center [648, 277] width 94 height 31
click at [618, 282] on input "True" at bounding box center [613, 278] width 10 height 8
radio input "true"
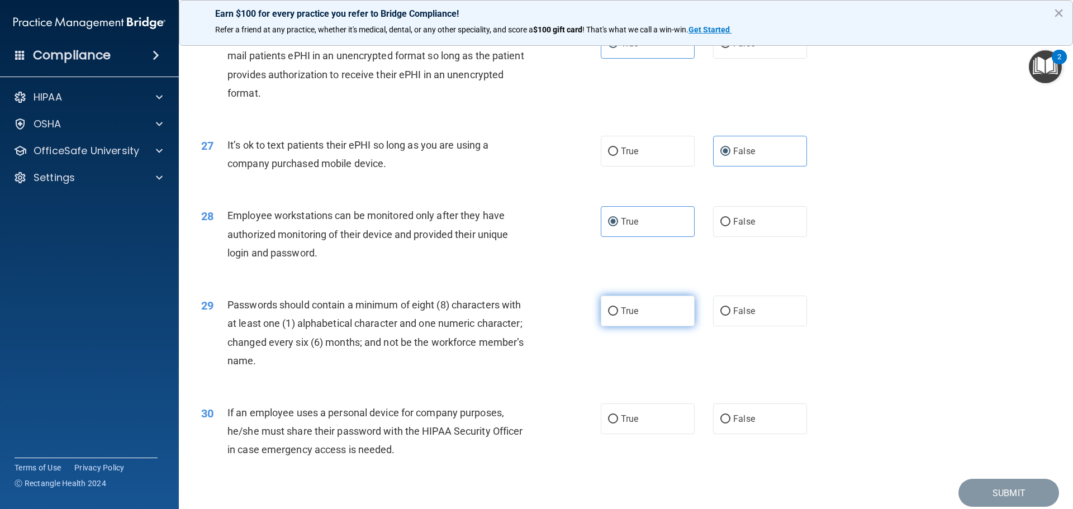
click at [658, 326] on label "True" at bounding box center [648, 311] width 94 height 31
click at [618, 316] on input "True" at bounding box center [613, 311] width 10 height 8
radio input "true"
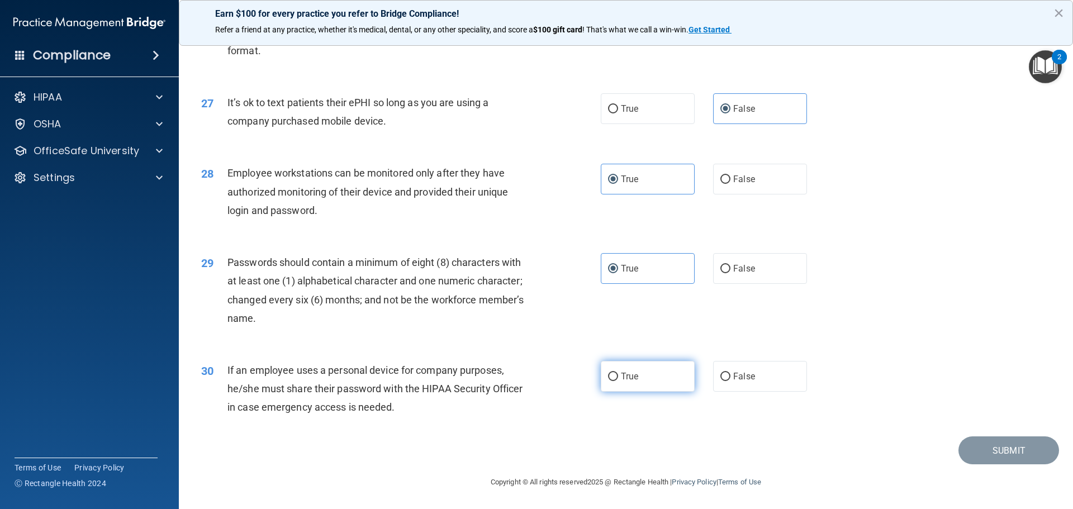
scroll to position [2296, 0]
click at [733, 381] on span "False" at bounding box center [744, 376] width 22 height 11
click at [729, 381] on input "False" at bounding box center [725, 377] width 10 height 8
radio input "true"
click at [986, 452] on button "Submit" at bounding box center [1008, 450] width 101 height 28
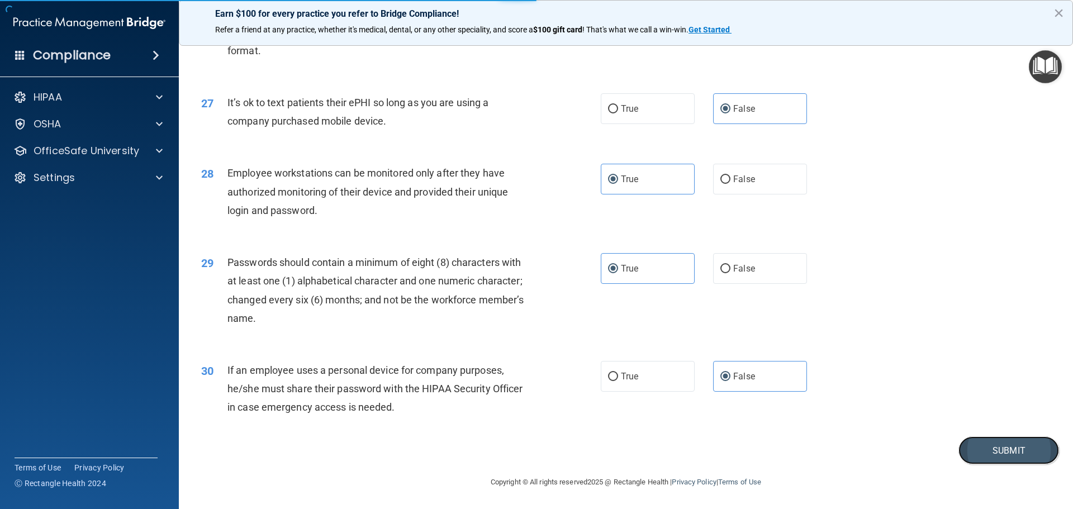
click at [1005, 454] on button "Submit" at bounding box center [1008, 450] width 101 height 28
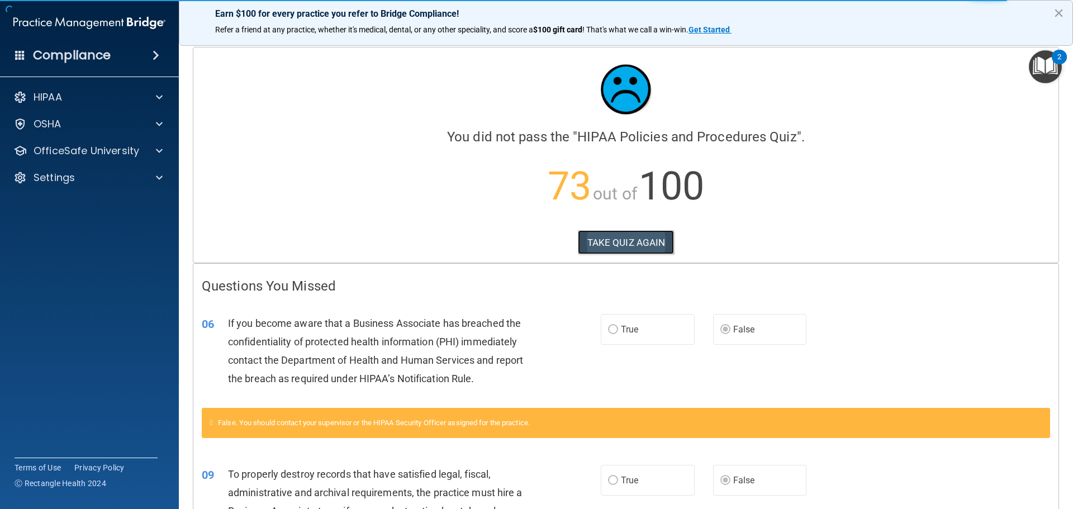
click at [620, 244] on button "TAKE QUIZ AGAIN" at bounding box center [626, 242] width 97 height 25
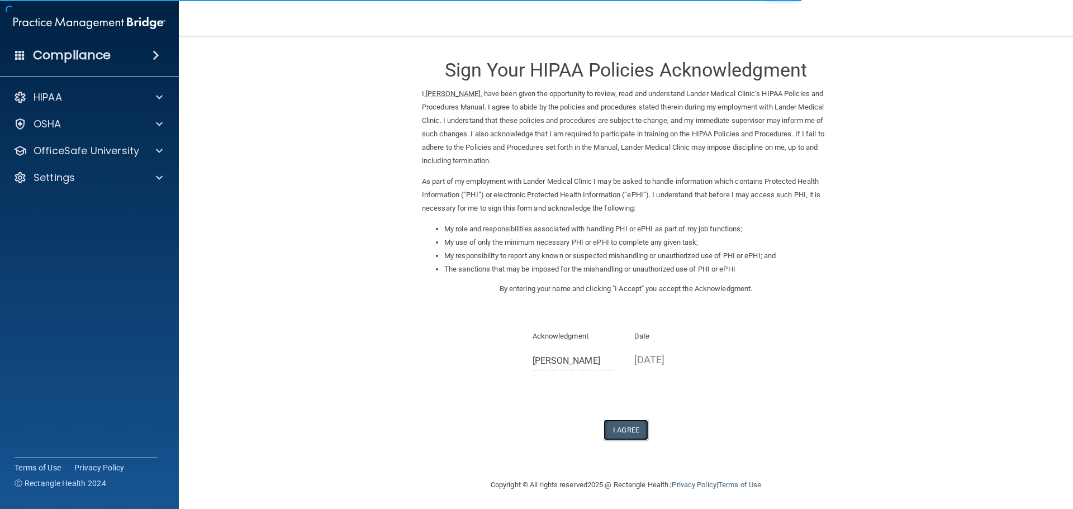
click at [627, 432] on button "I Agree" at bounding box center [625, 430] width 45 height 21
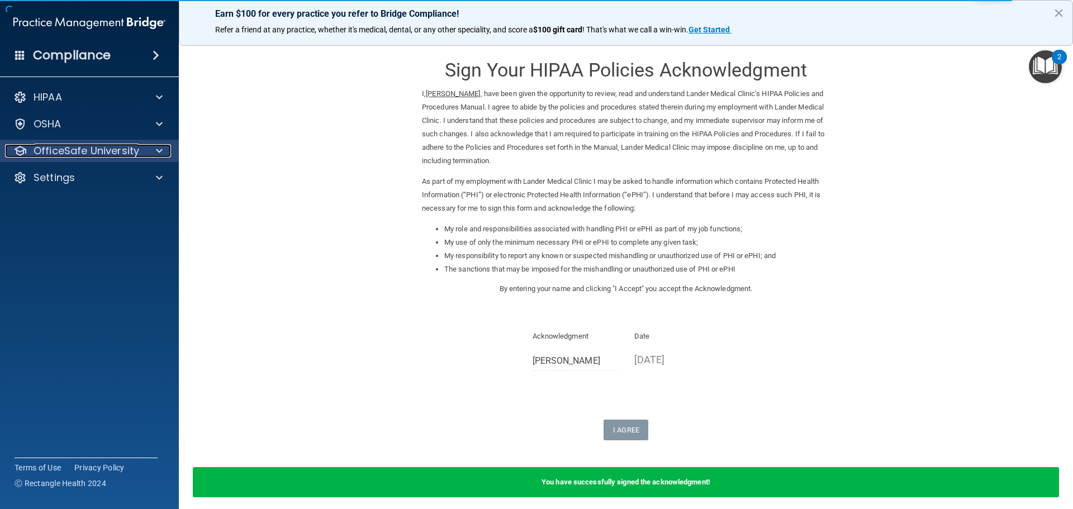
click at [107, 149] on p "OfficeSafe University" at bounding box center [87, 150] width 106 height 13
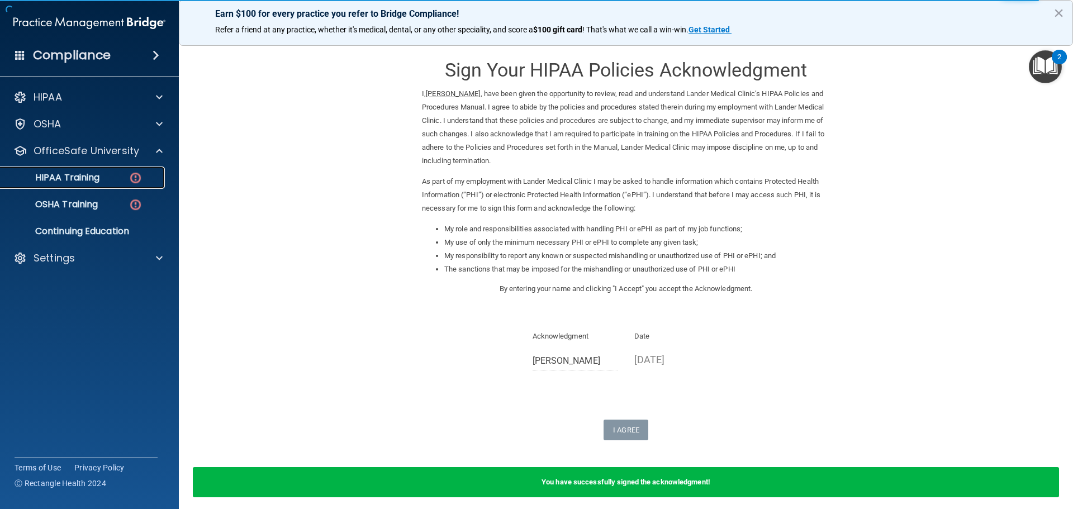
click at [117, 175] on div "HIPAA Training" at bounding box center [83, 177] width 153 height 11
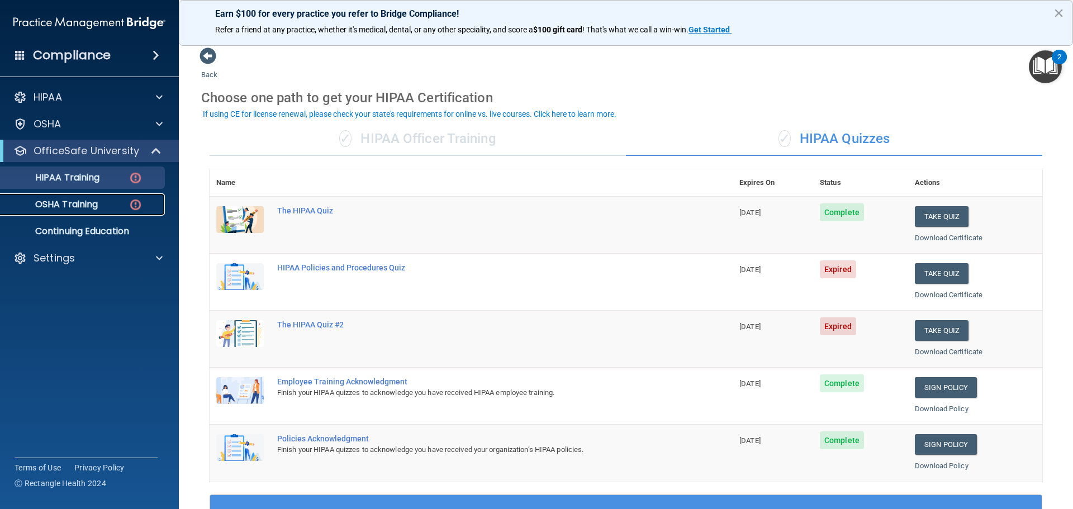
click at [94, 198] on link "OSHA Training" at bounding box center [77, 204] width 176 height 22
